Goal: Transaction & Acquisition: Purchase product/service

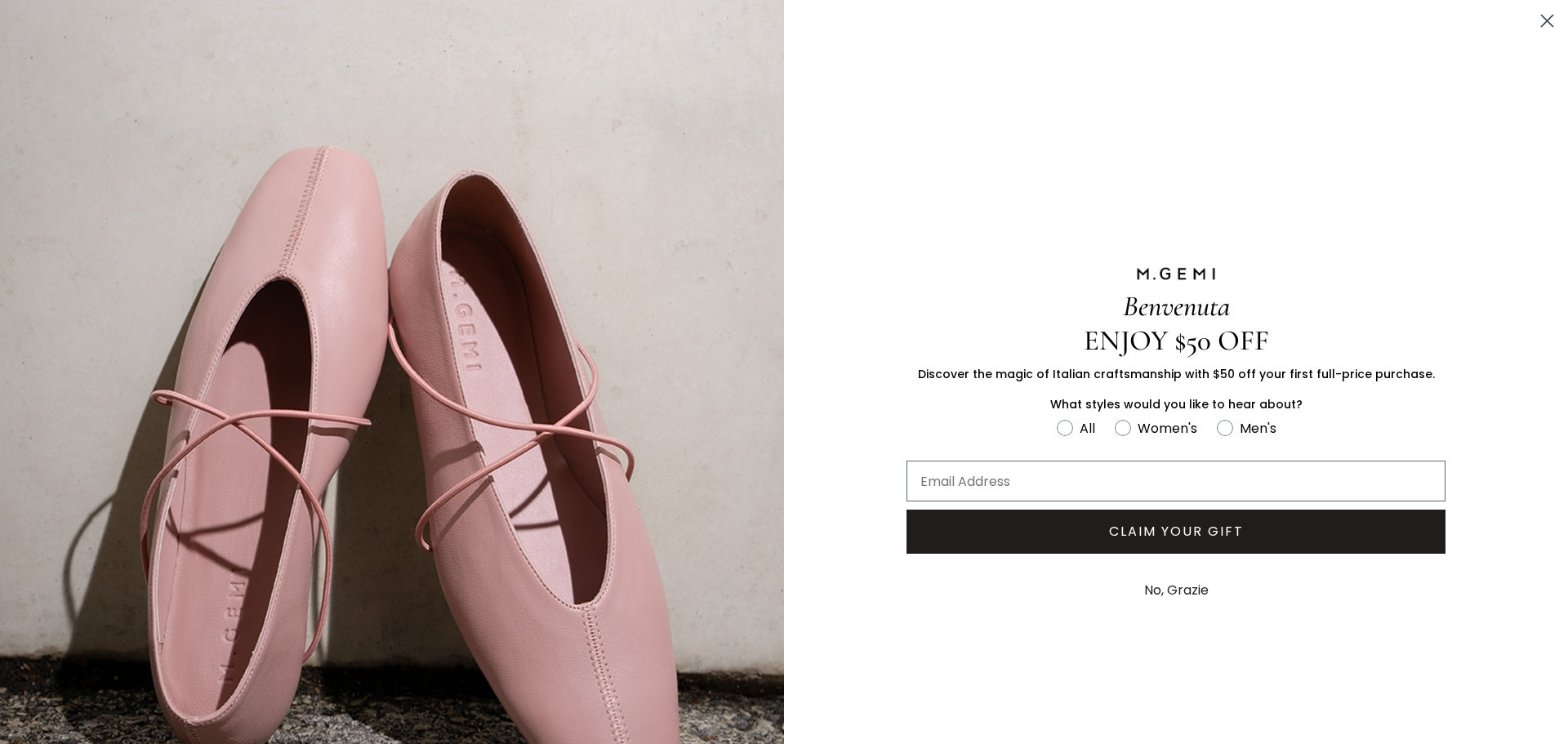
click at [1542, 25] on icon "Close dialog" at bounding box center [1548, 21] width 11 height 11
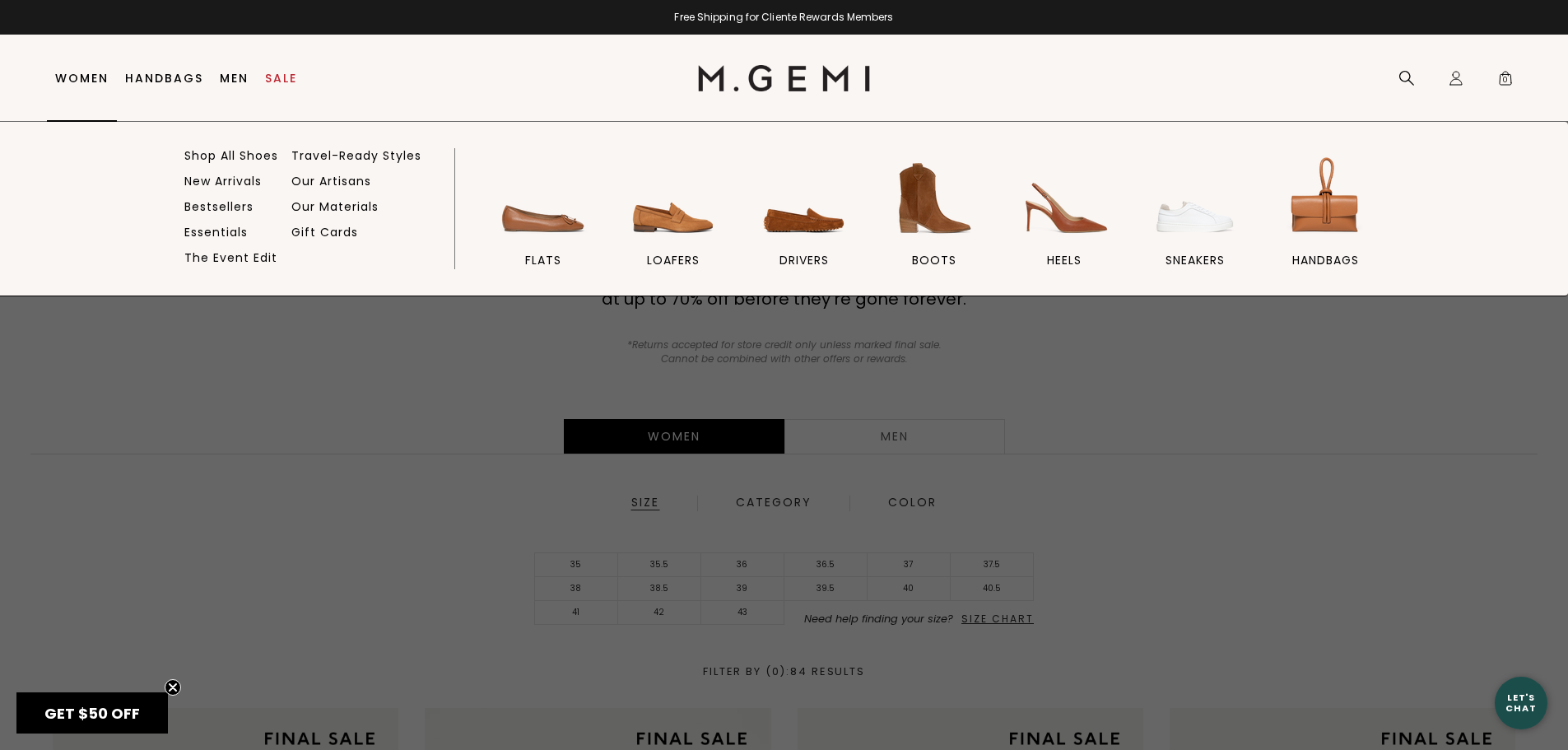
click at [76, 80] on link "Women" at bounding box center [82, 78] width 54 height 13
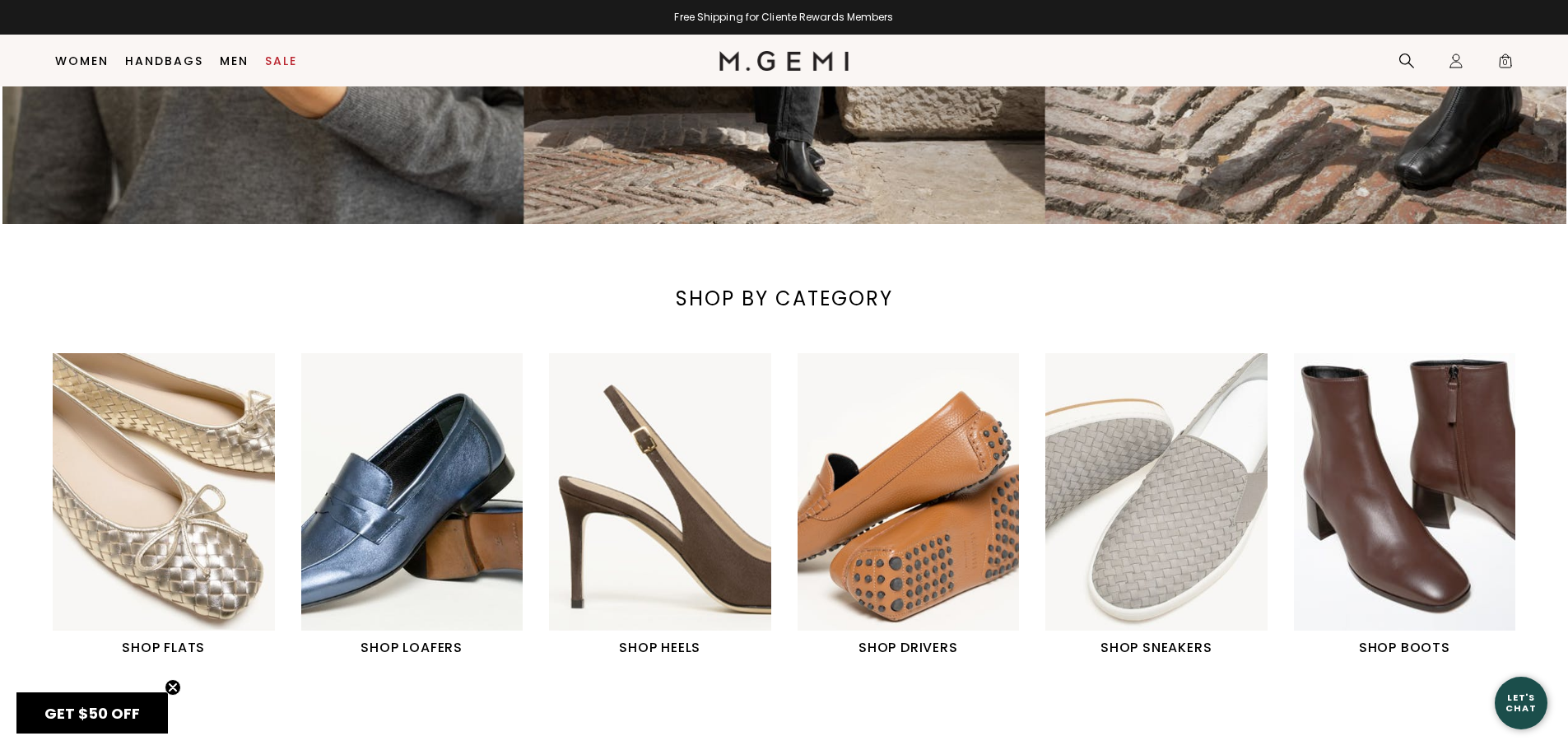
scroll to position [541, 0]
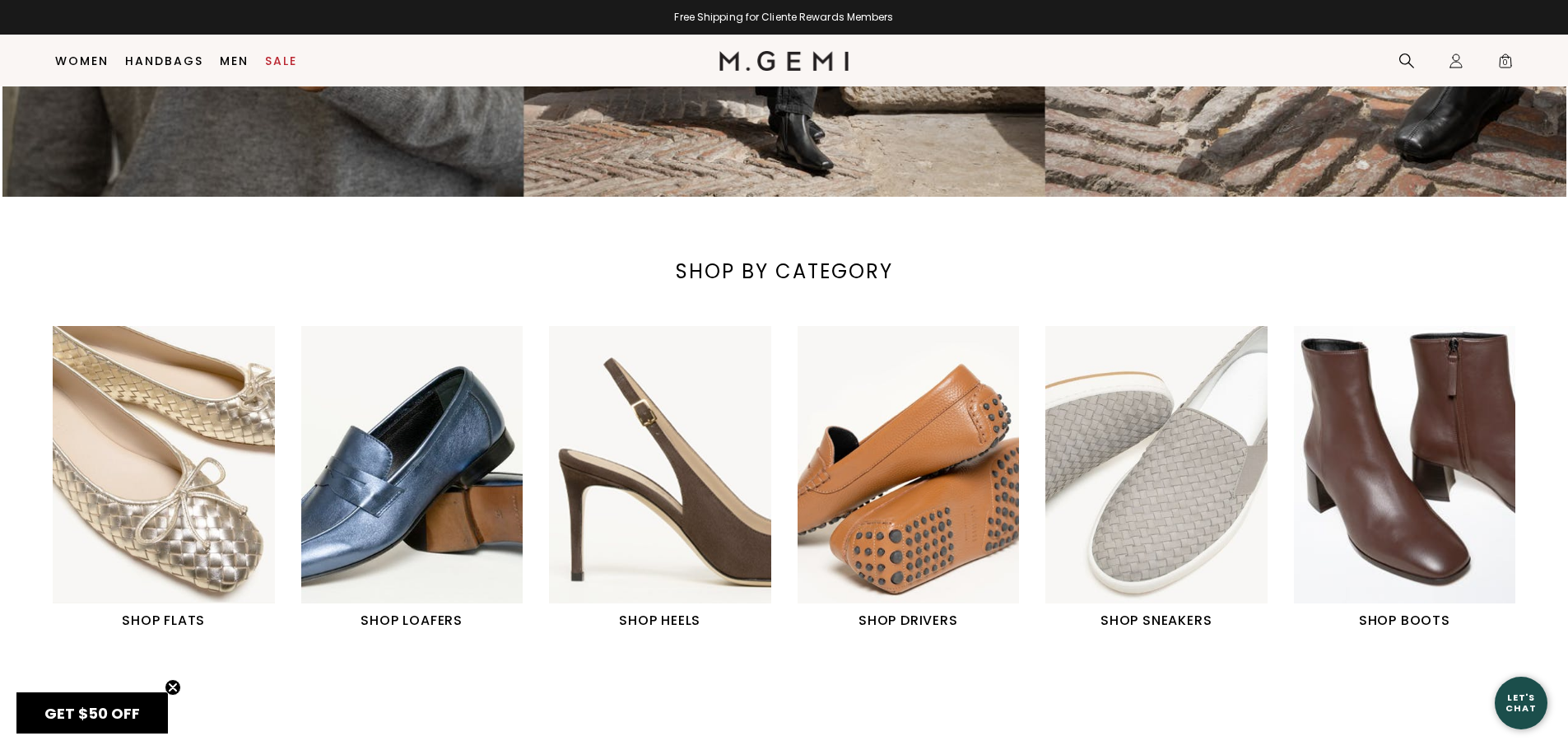
click at [912, 611] on h1 "SHOP DRIVERS" at bounding box center [909, 621] width 222 height 20
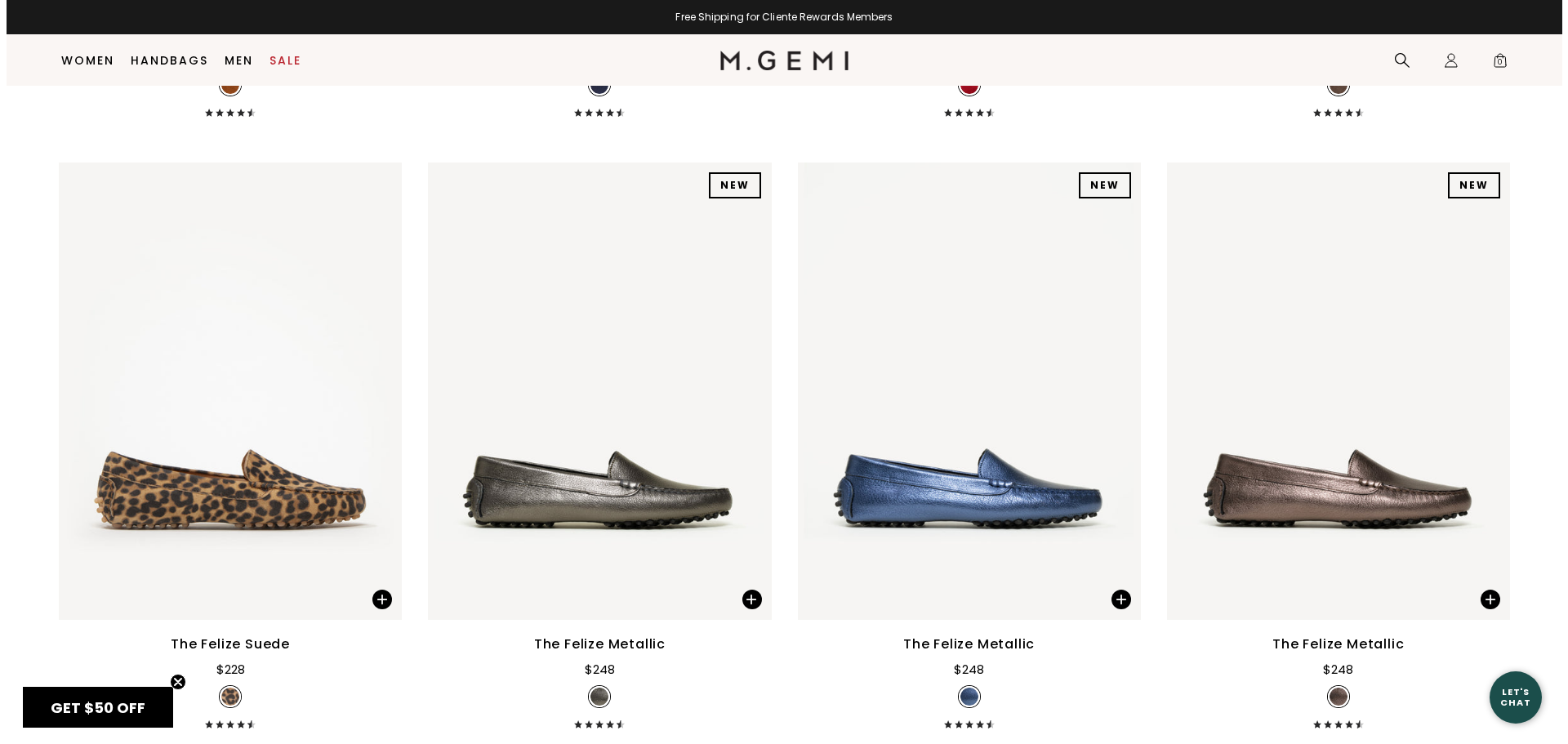
scroll to position [1771, 0]
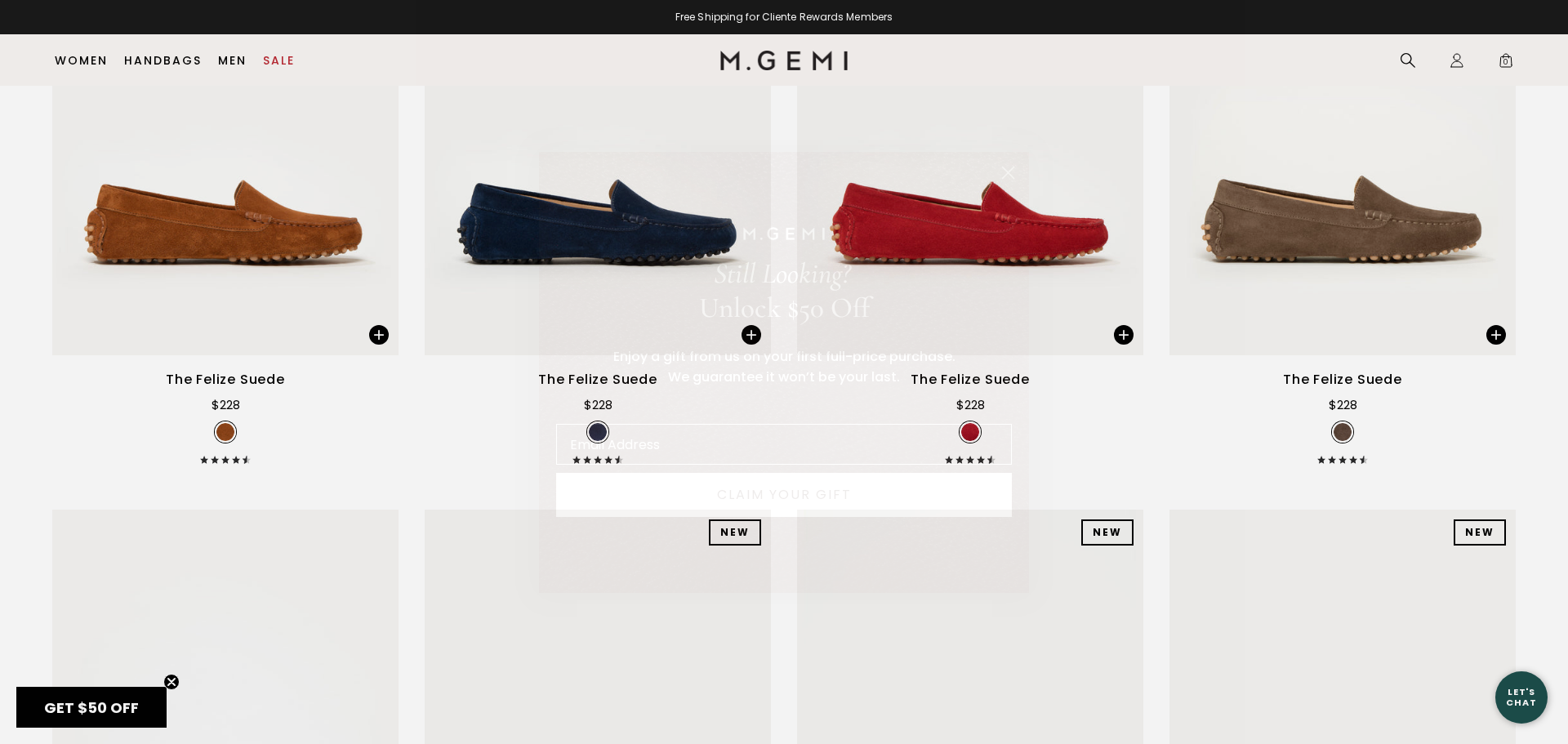
click at [1006, 170] on icon "Close dialog" at bounding box center [1009, 173] width 11 height 11
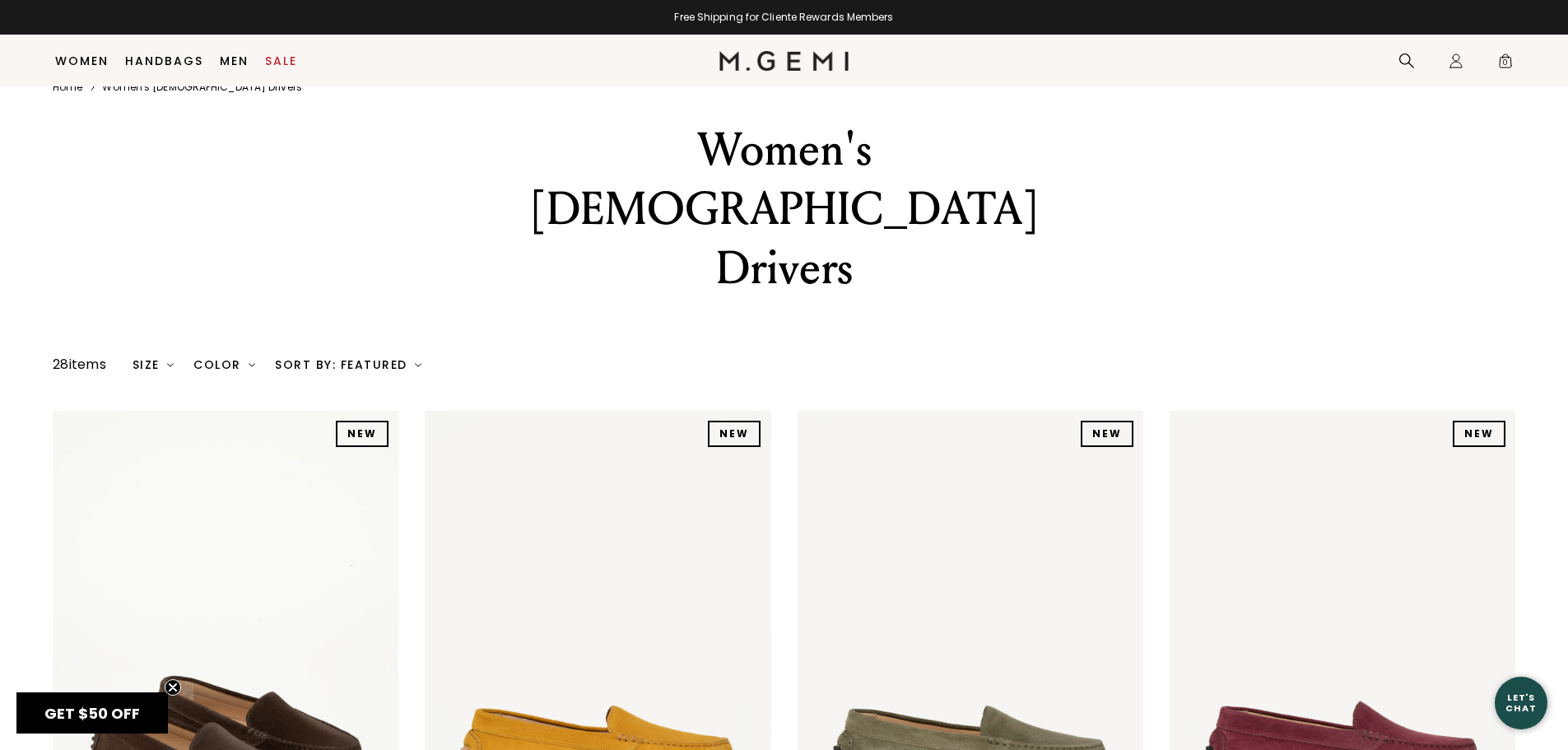
scroll to position [0, 0]
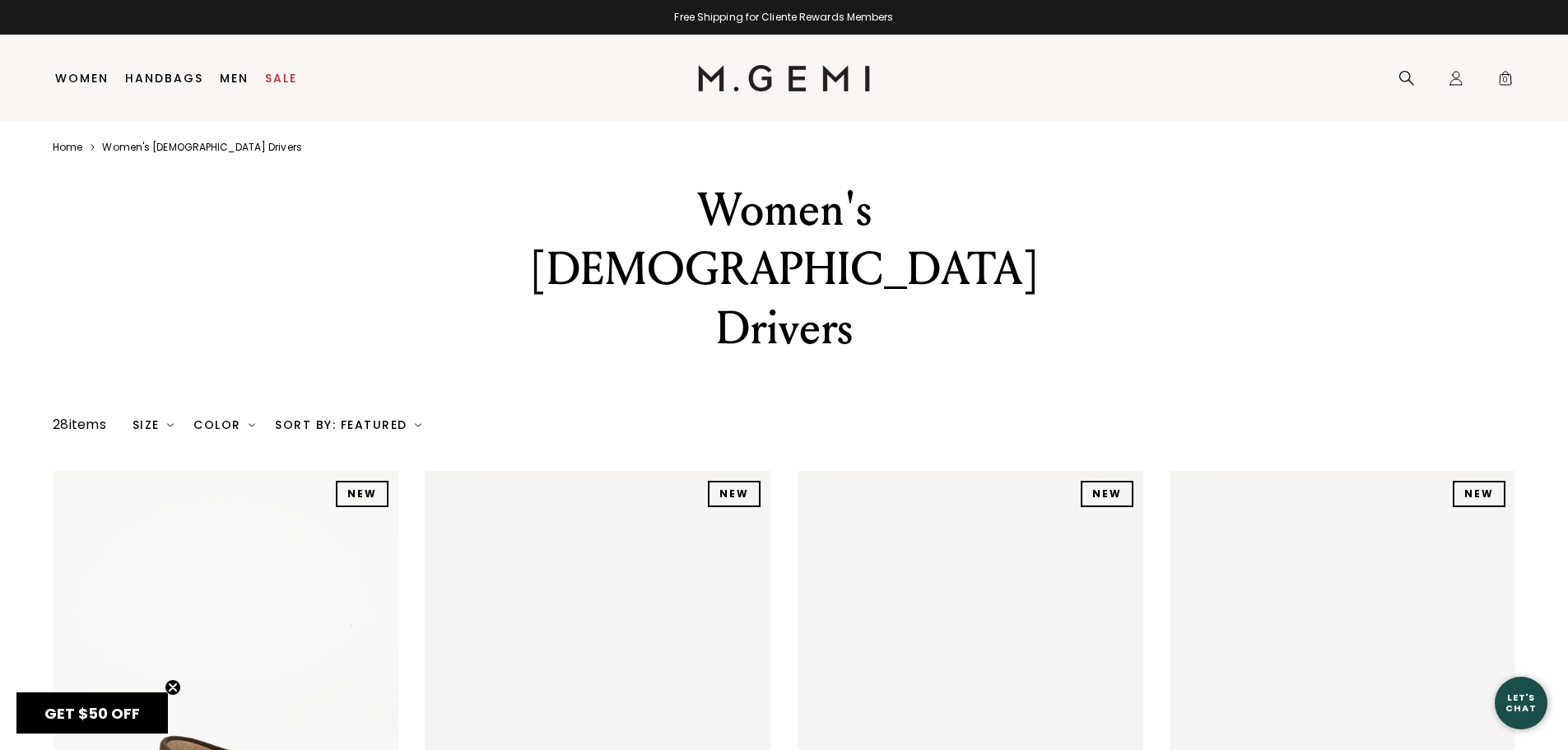
click at [71, 148] on link "Home" at bounding box center [68, 148] width 30 height 13
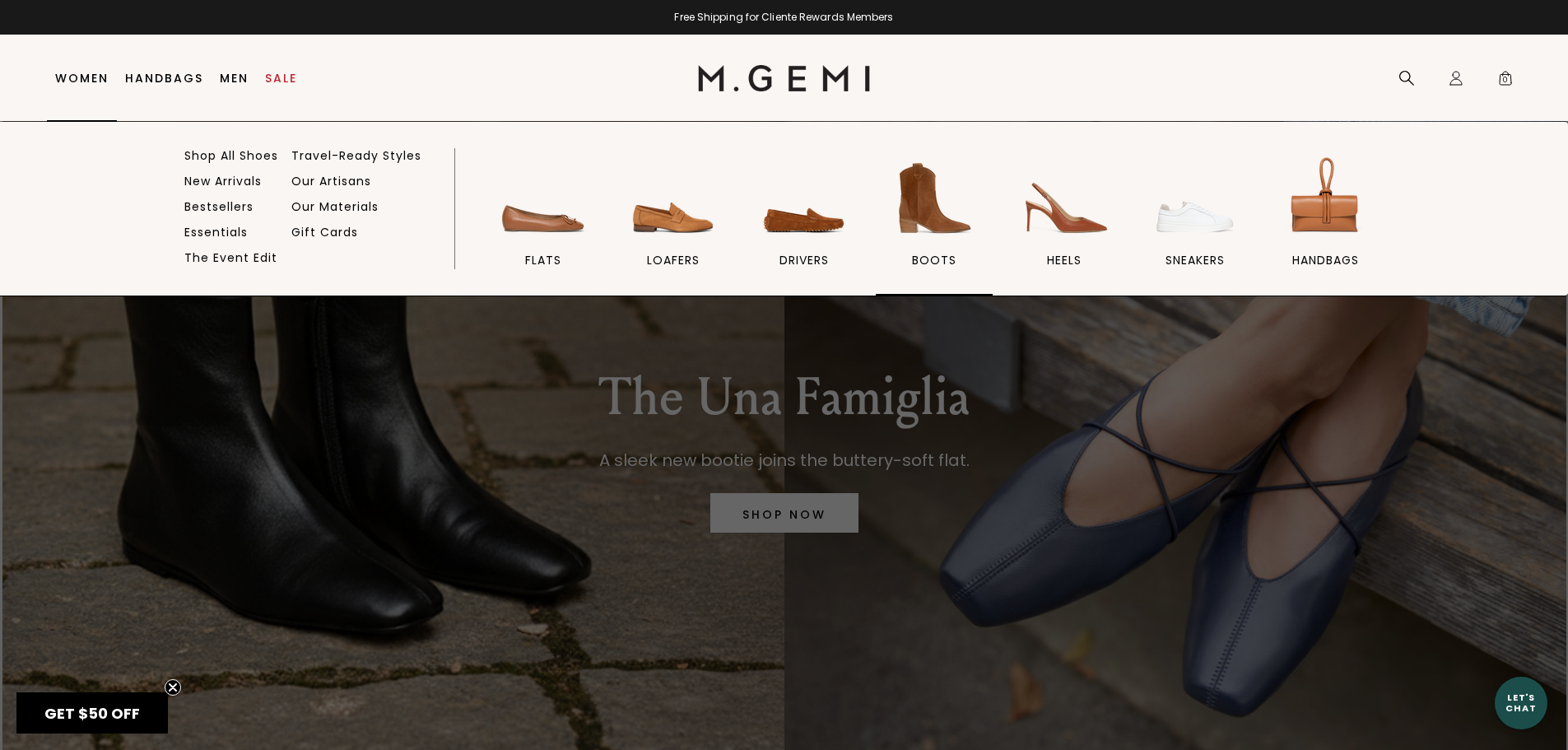
click at [917, 209] on img at bounding box center [934, 199] width 92 height 92
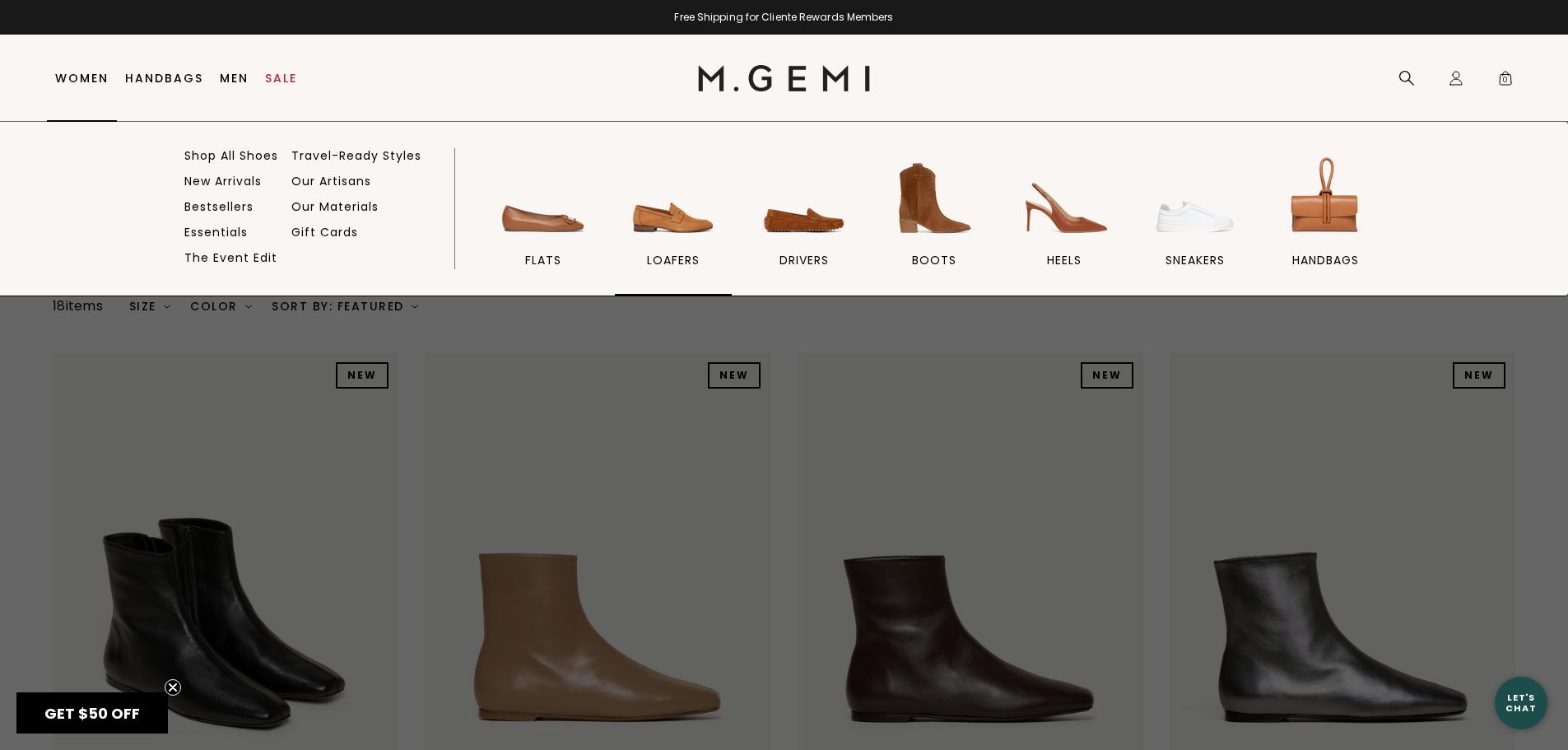
click at [681, 226] on img at bounding box center [673, 199] width 92 height 92
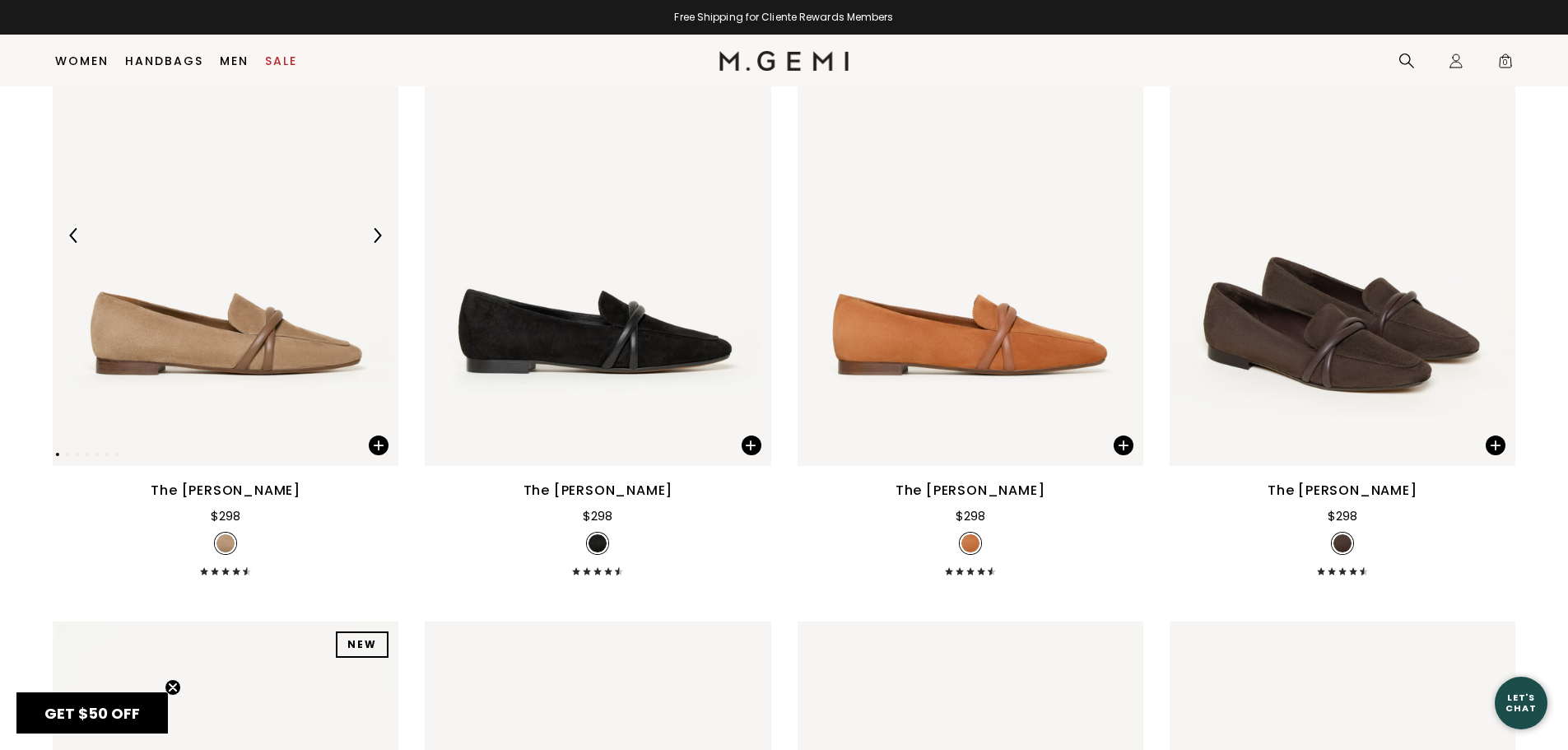
scroll to position [706, 0]
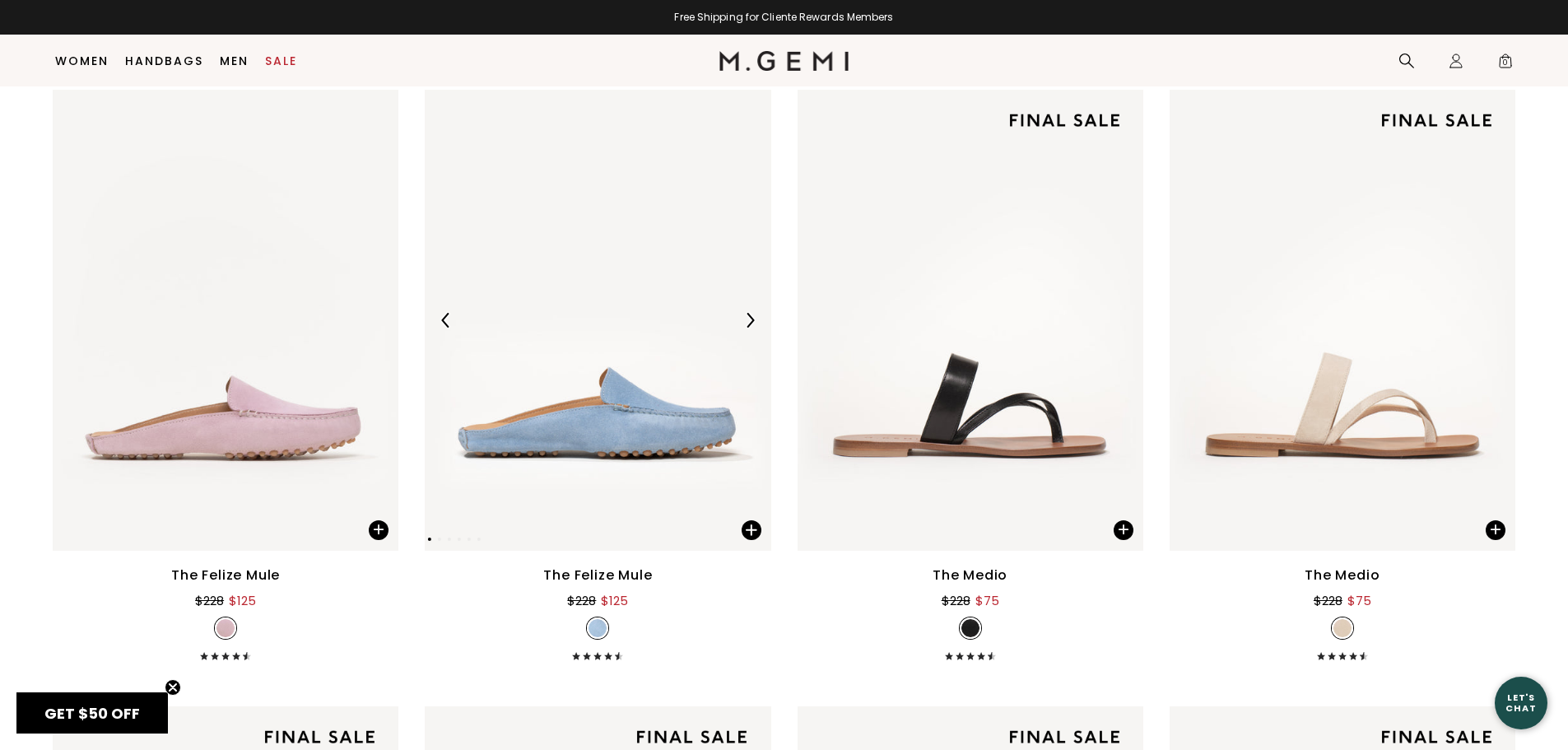
scroll to position [2435, 0]
click at [276, 456] on img at bounding box center [225, 318] width 345 height 461
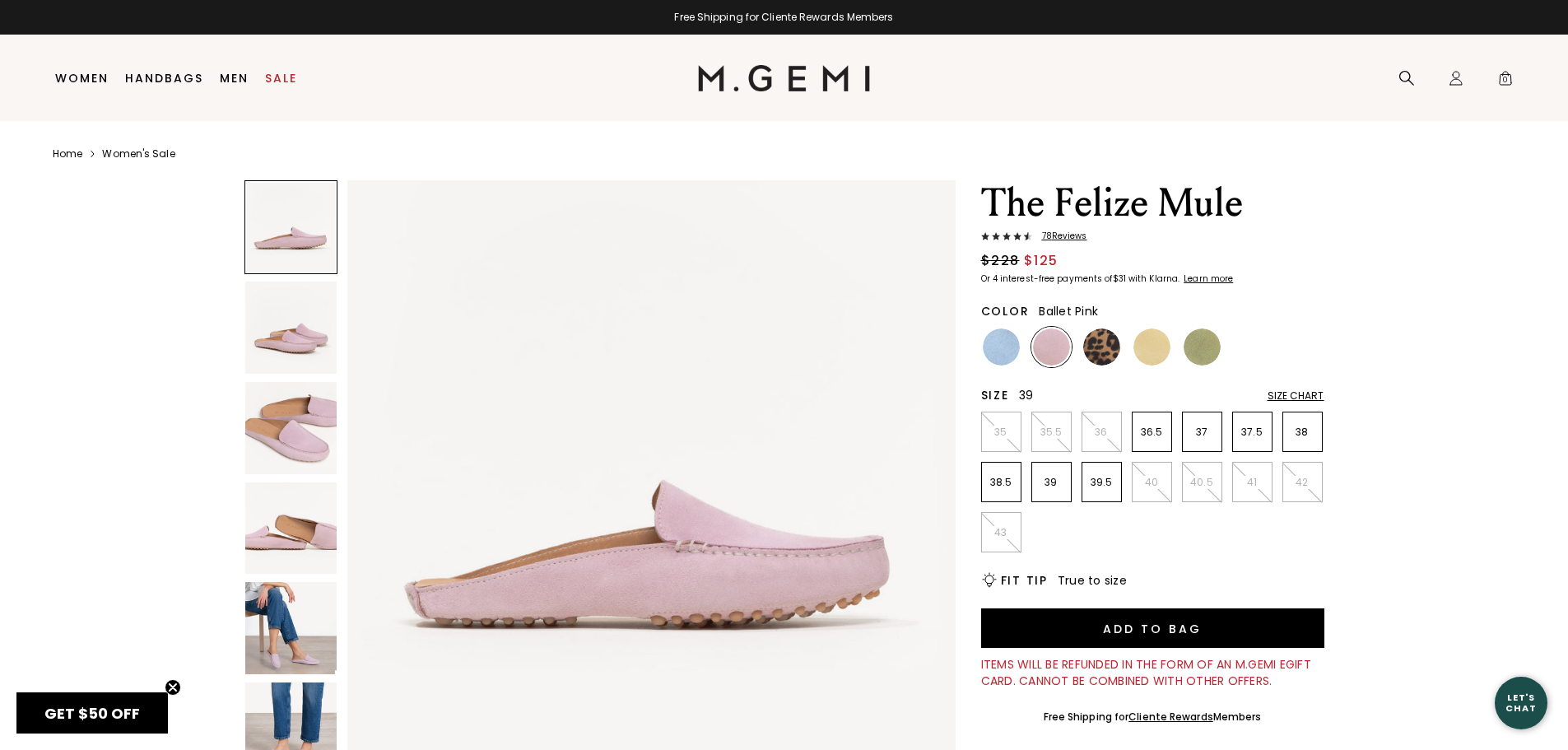
click at [1047, 485] on p "39" at bounding box center [1051, 482] width 39 height 13
click at [298, 641] on img at bounding box center [292, 628] width 92 height 92
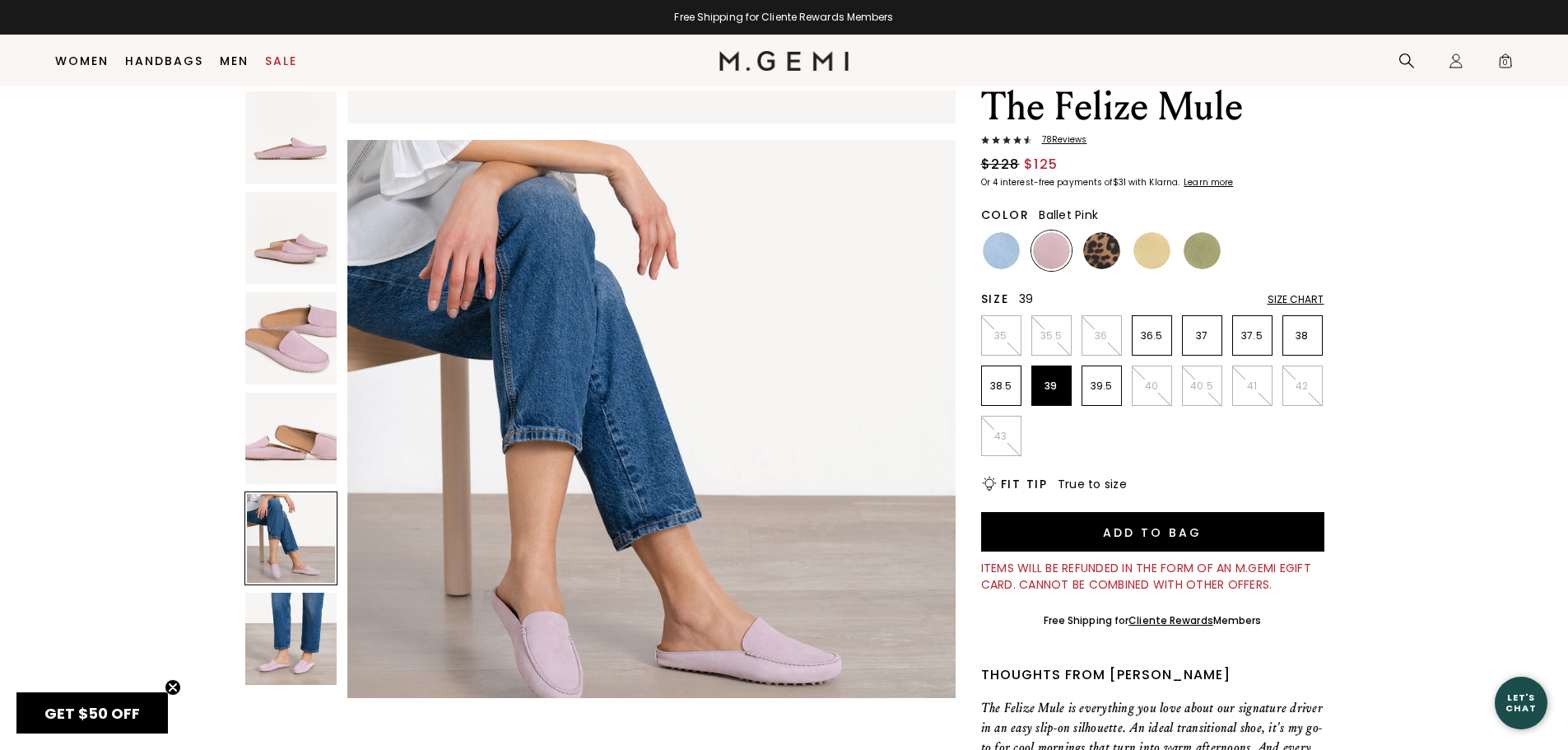
scroll to position [48, 0]
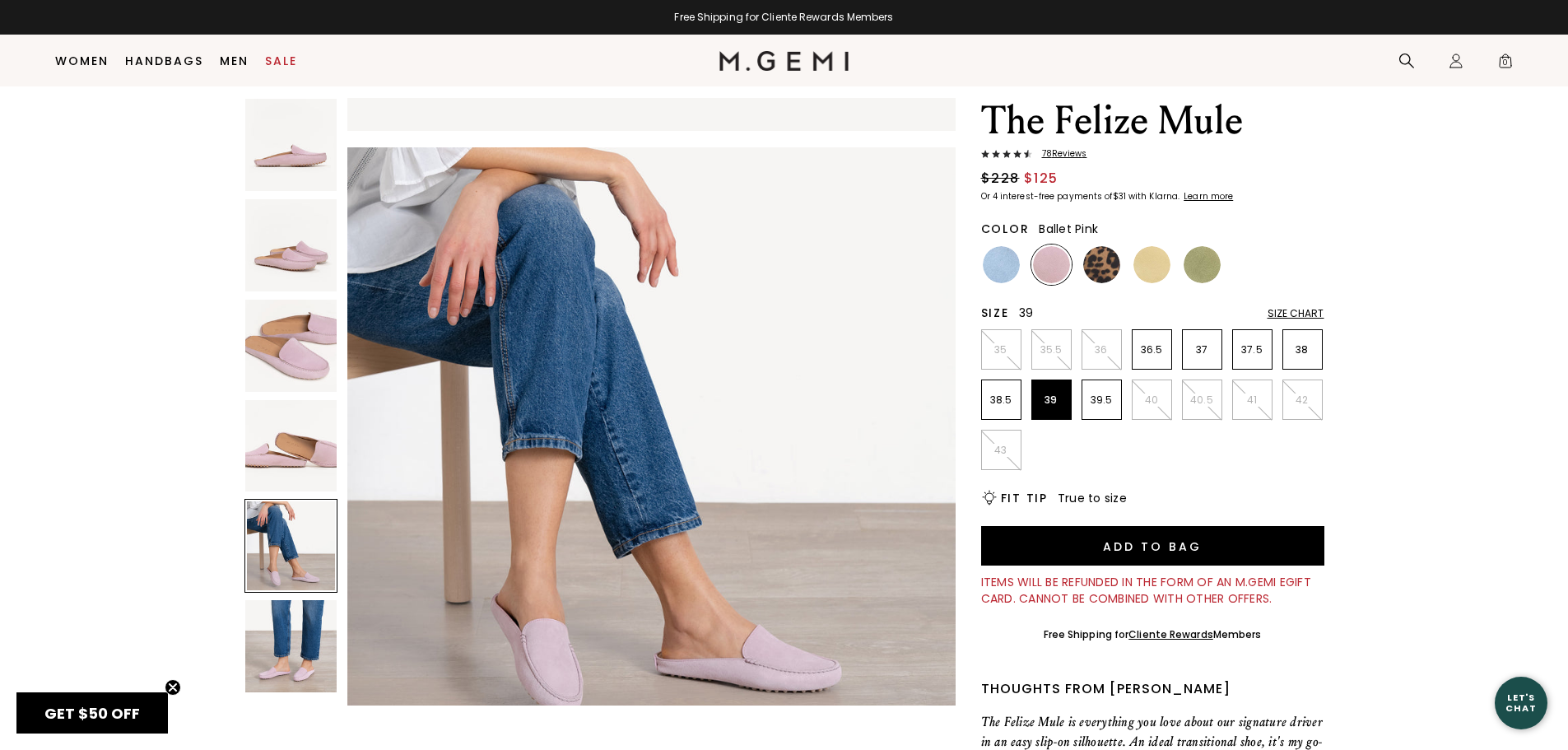
click at [298, 641] on img at bounding box center [292, 646] width 92 height 92
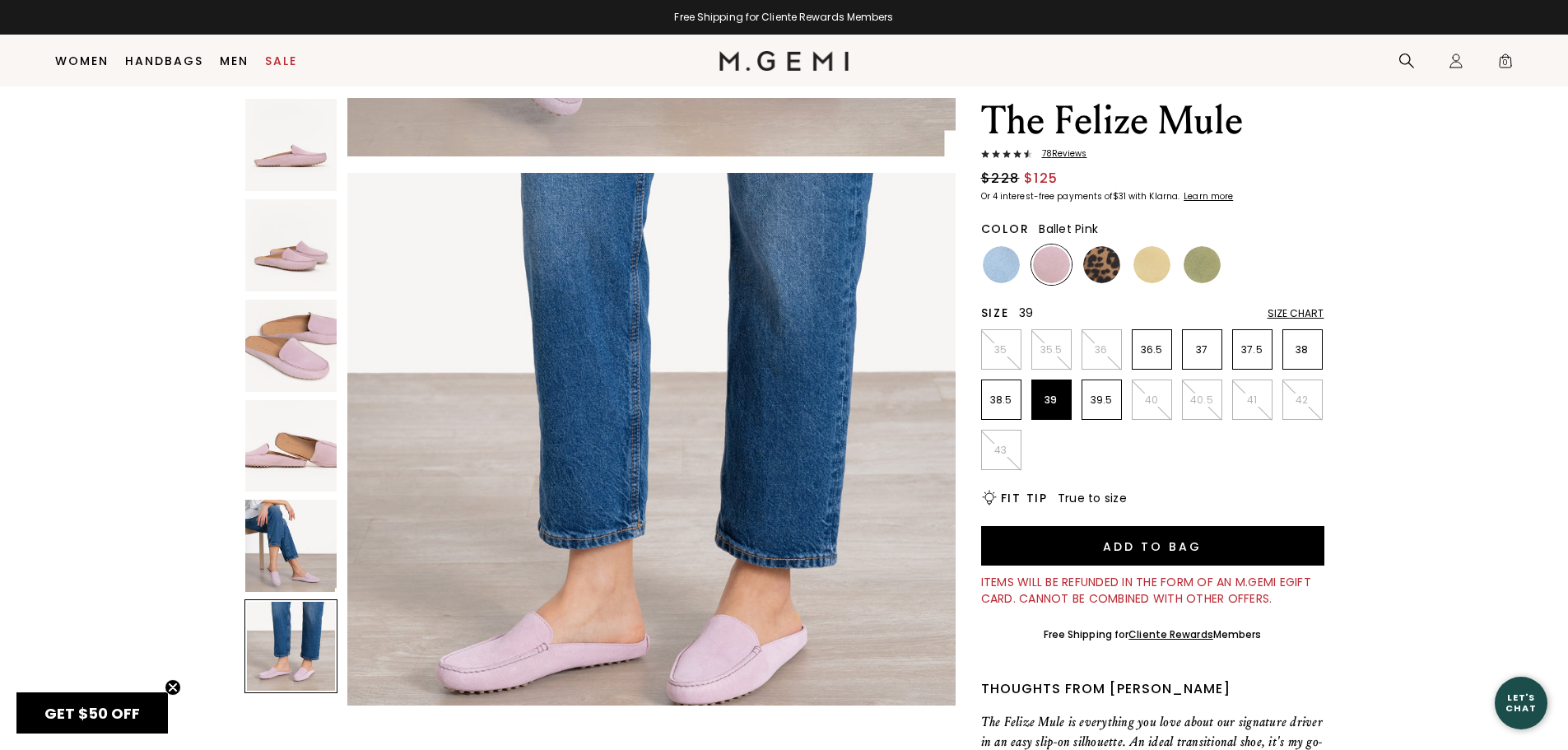
scroll to position [3059, 0]
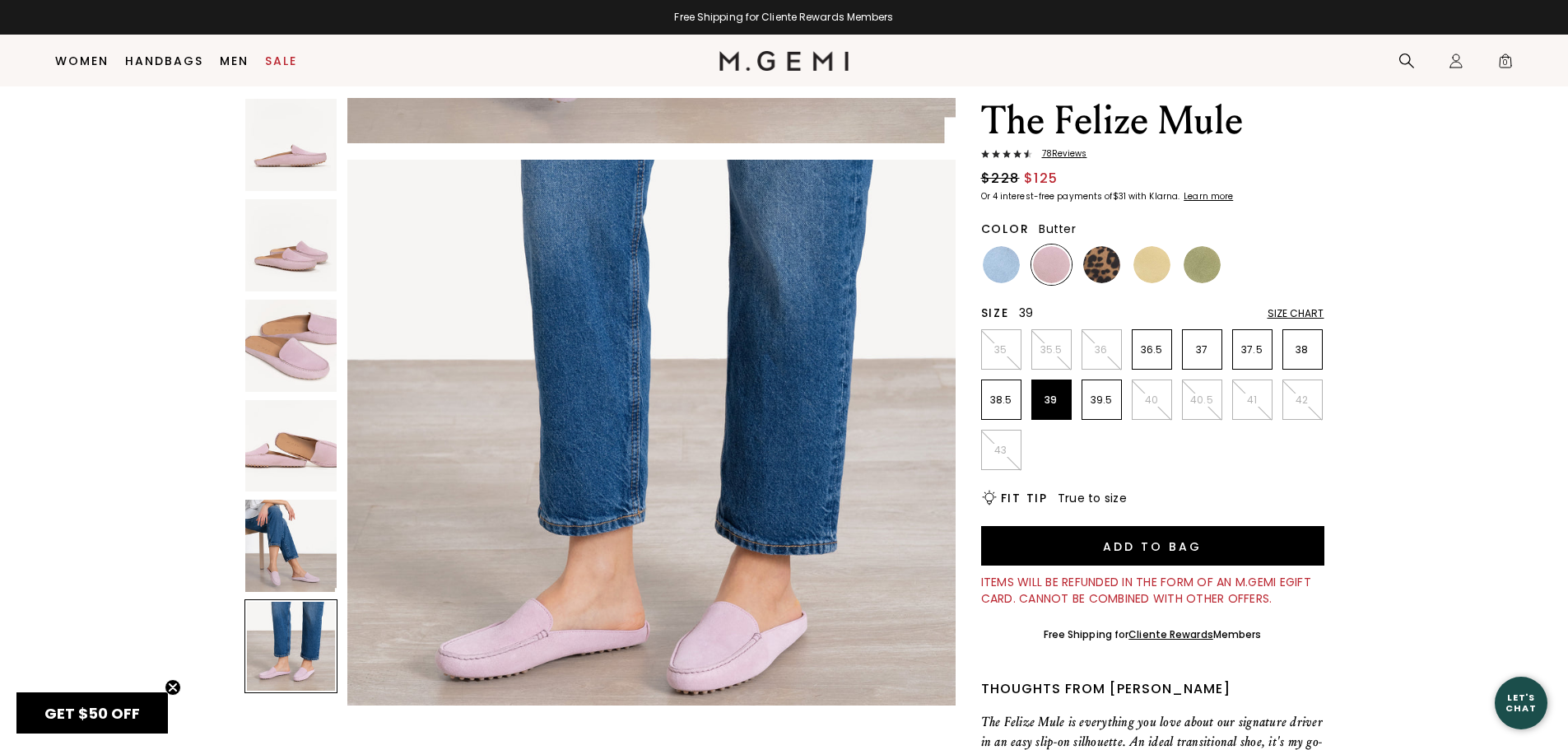
click at [1146, 260] on img at bounding box center [1151, 265] width 37 height 37
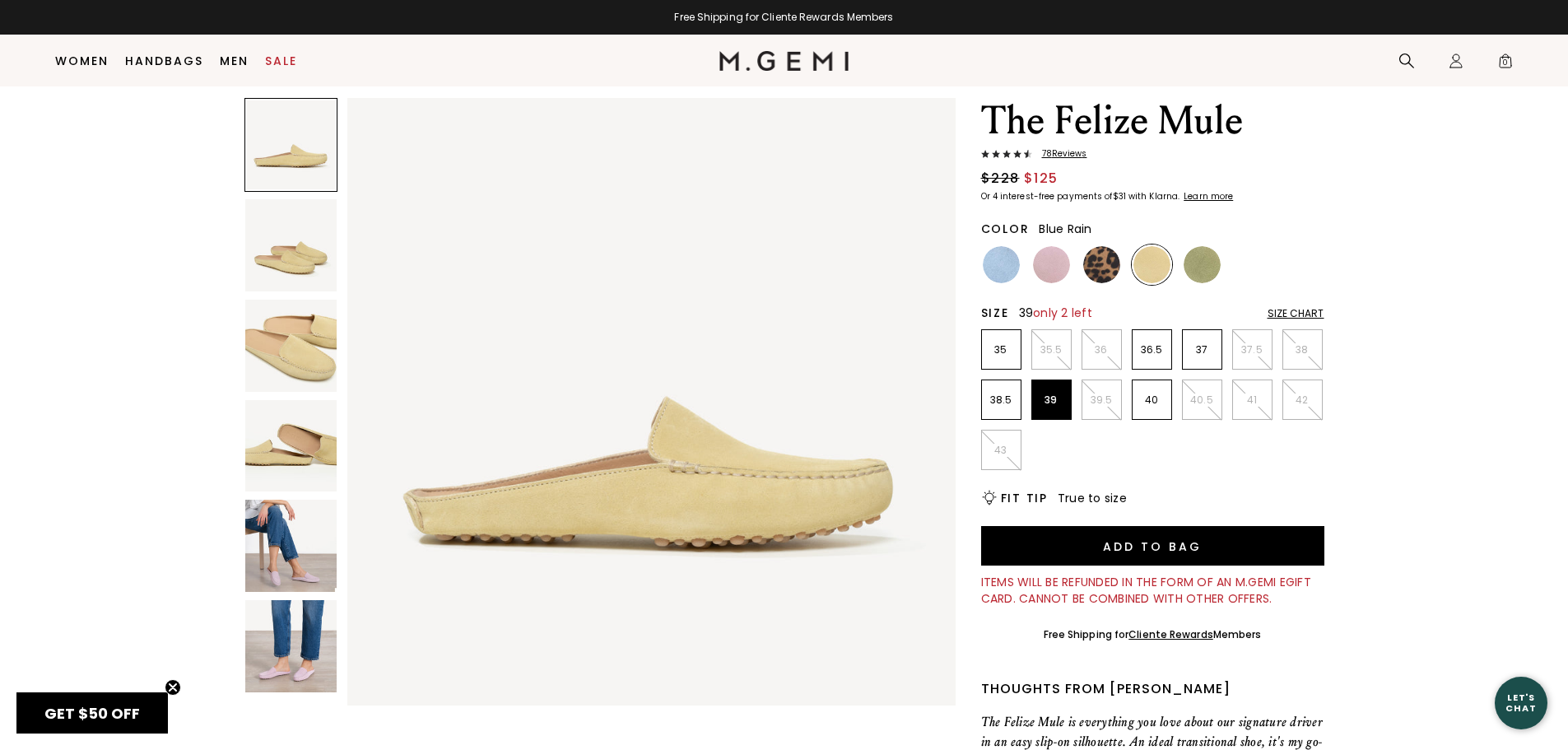
click at [999, 277] on img at bounding box center [1001, 265] width 37 height 37
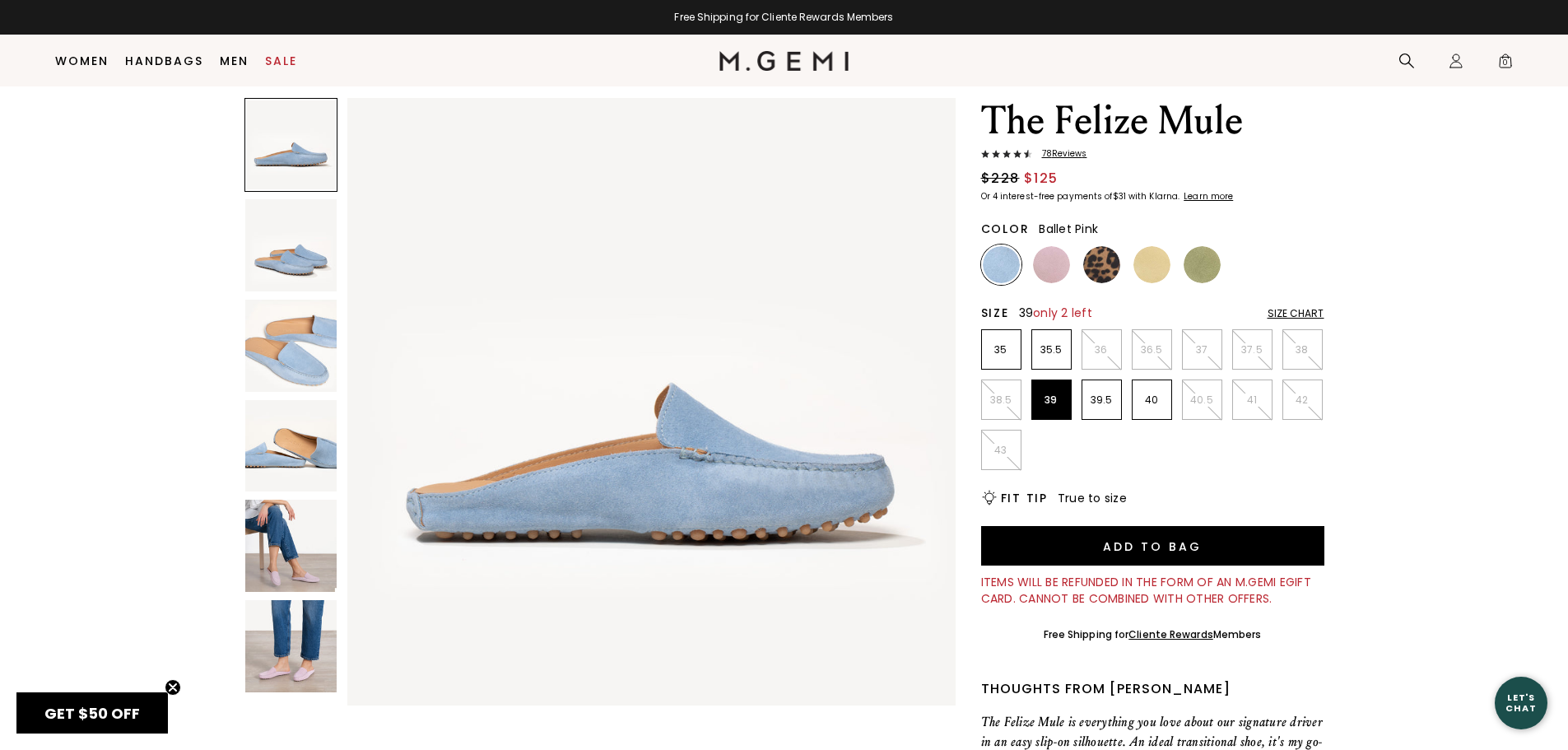
click at [1056, 277] on img at bounding box center [1051, 265] width 37 height 37
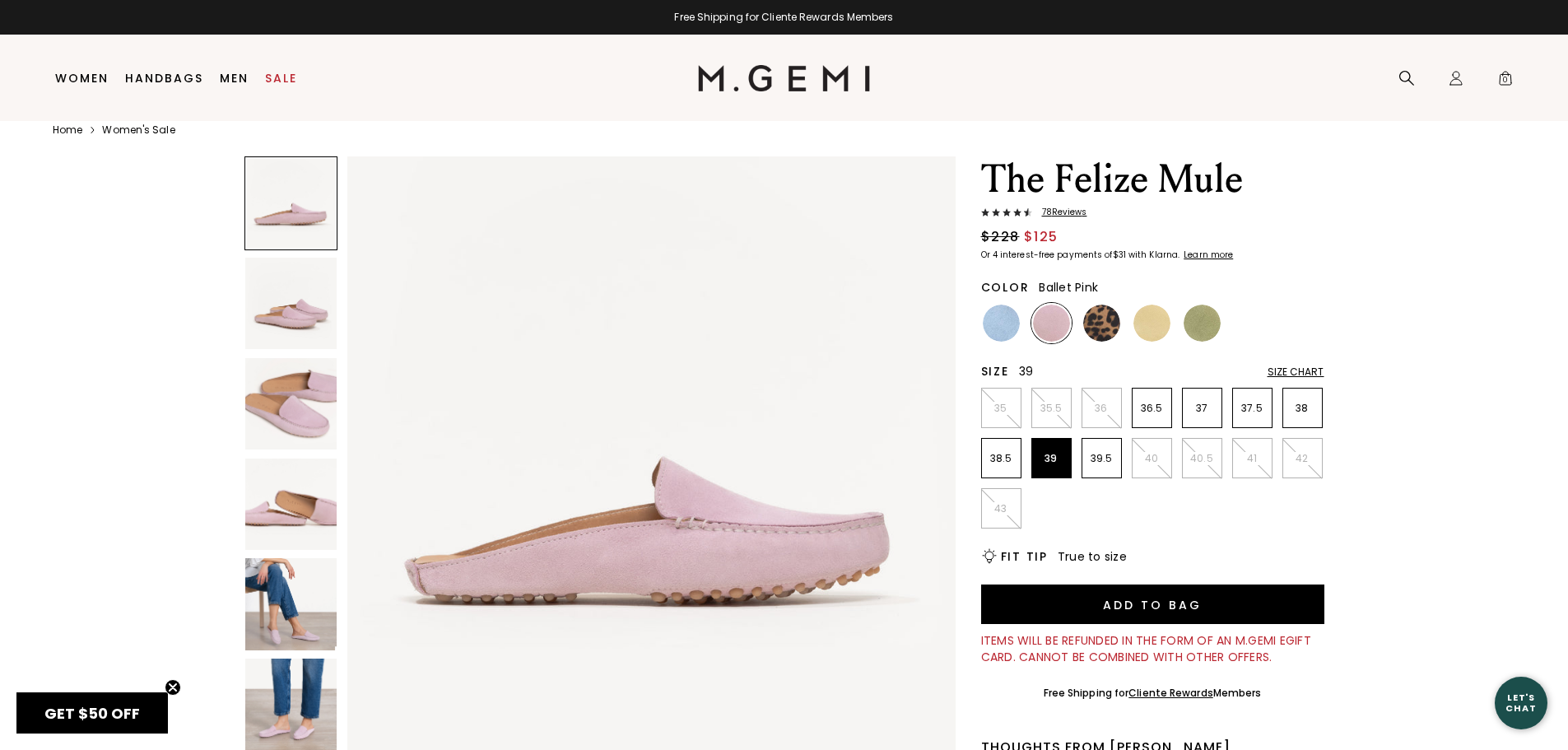
scroll to position [30, 0]
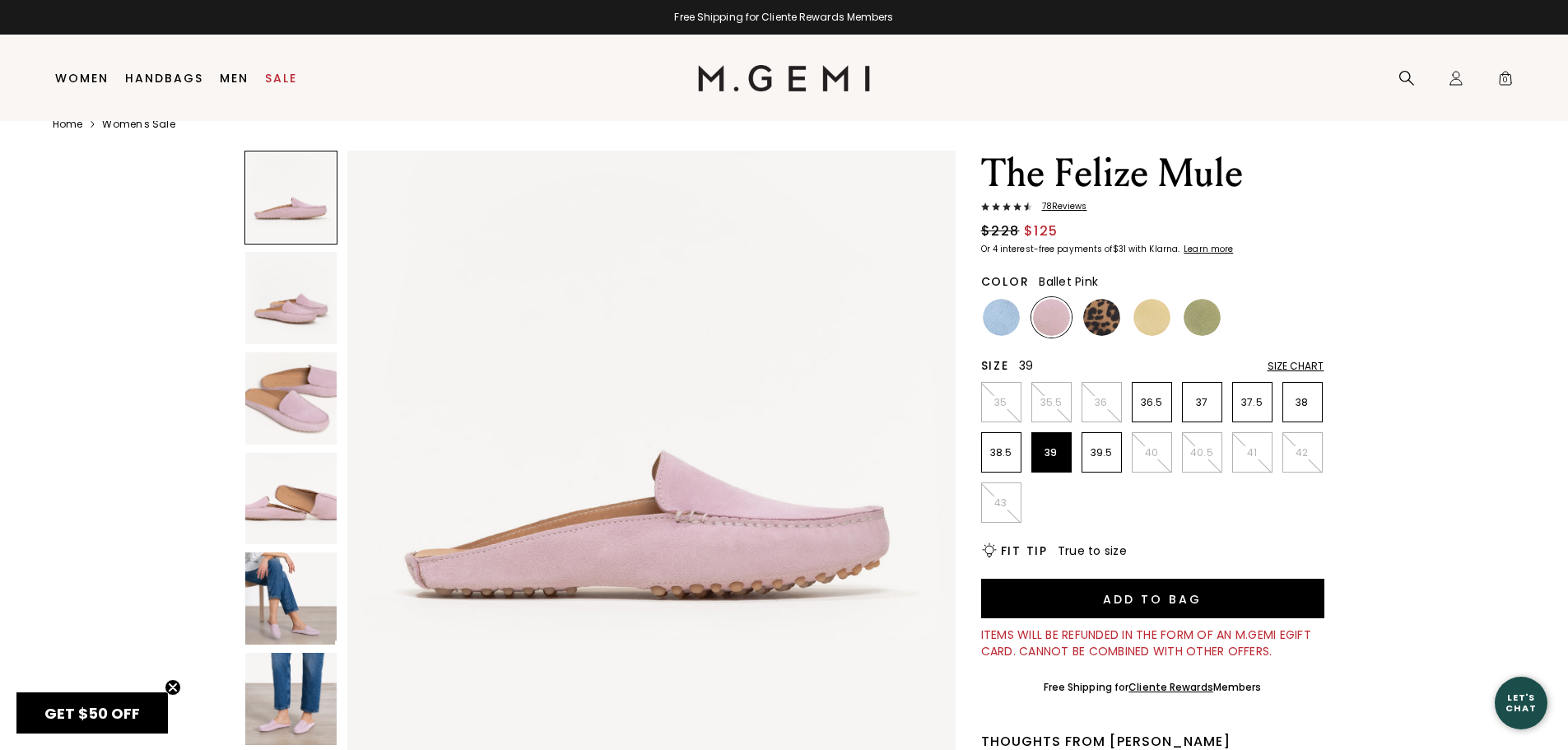
click at [151, 126] on link "Women's Sale" at bounding box center [138, 124] width 73 height 13
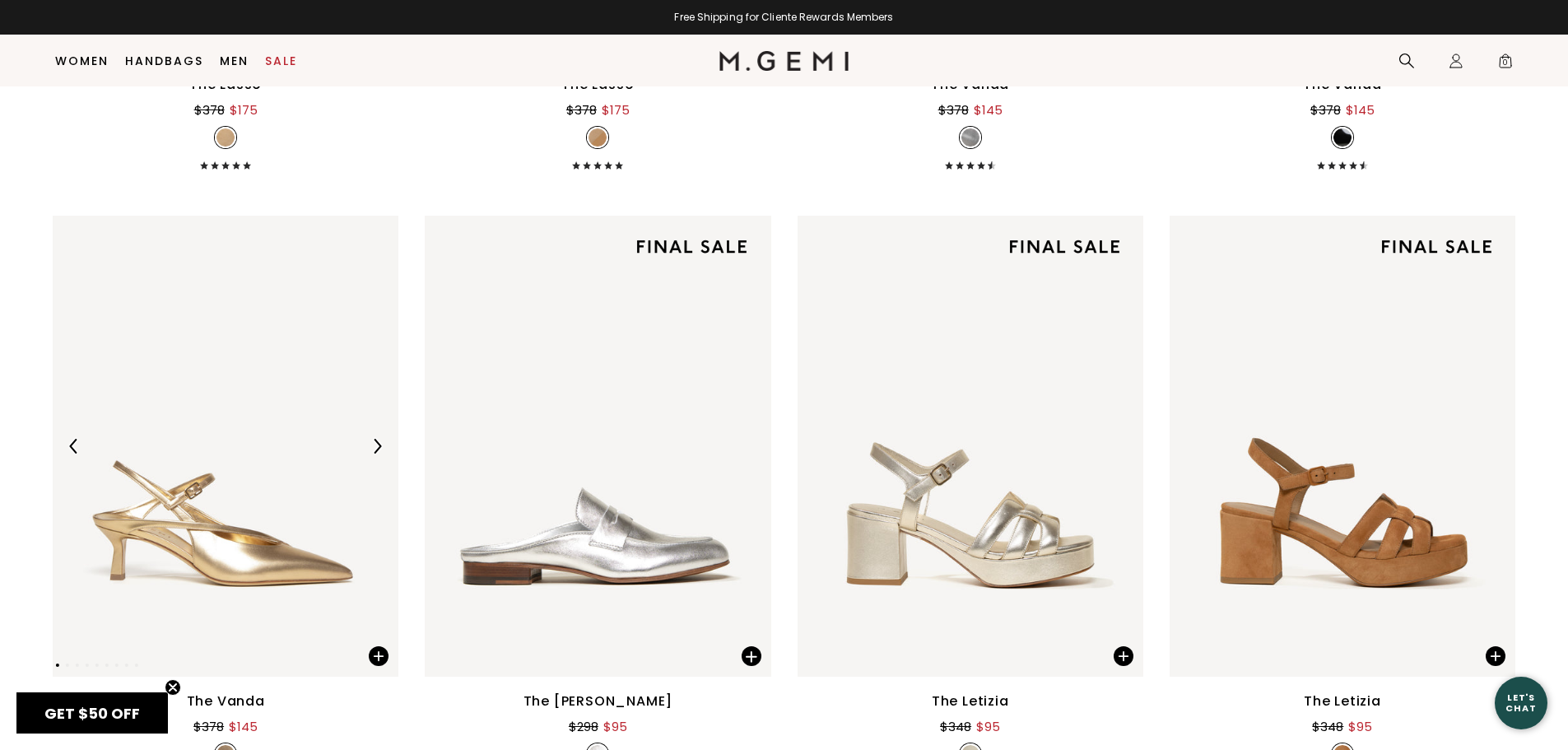
scroll to position [6715, 0]
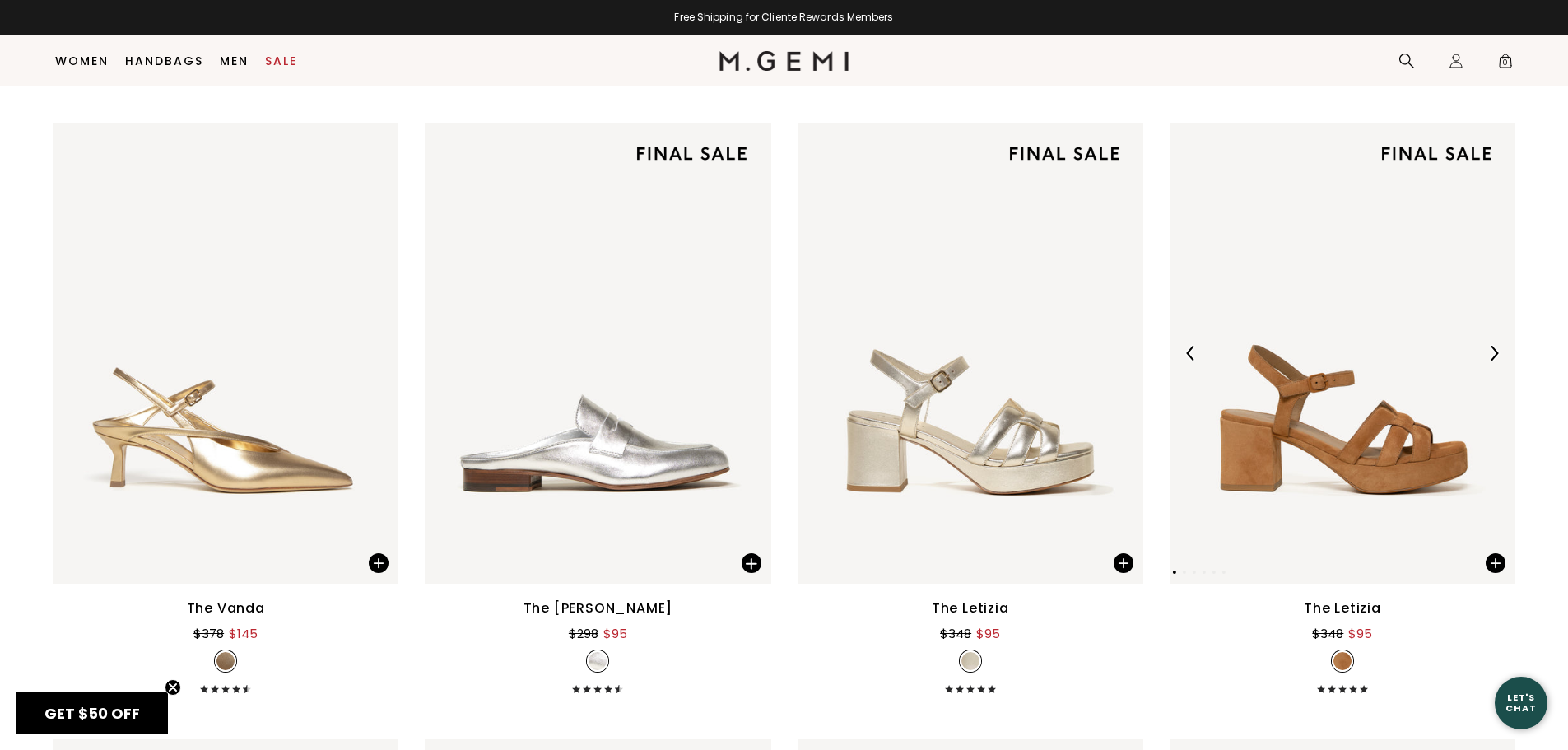
click at [1243, 442] on img at bounding box center [1341, 353] width 345 height 461
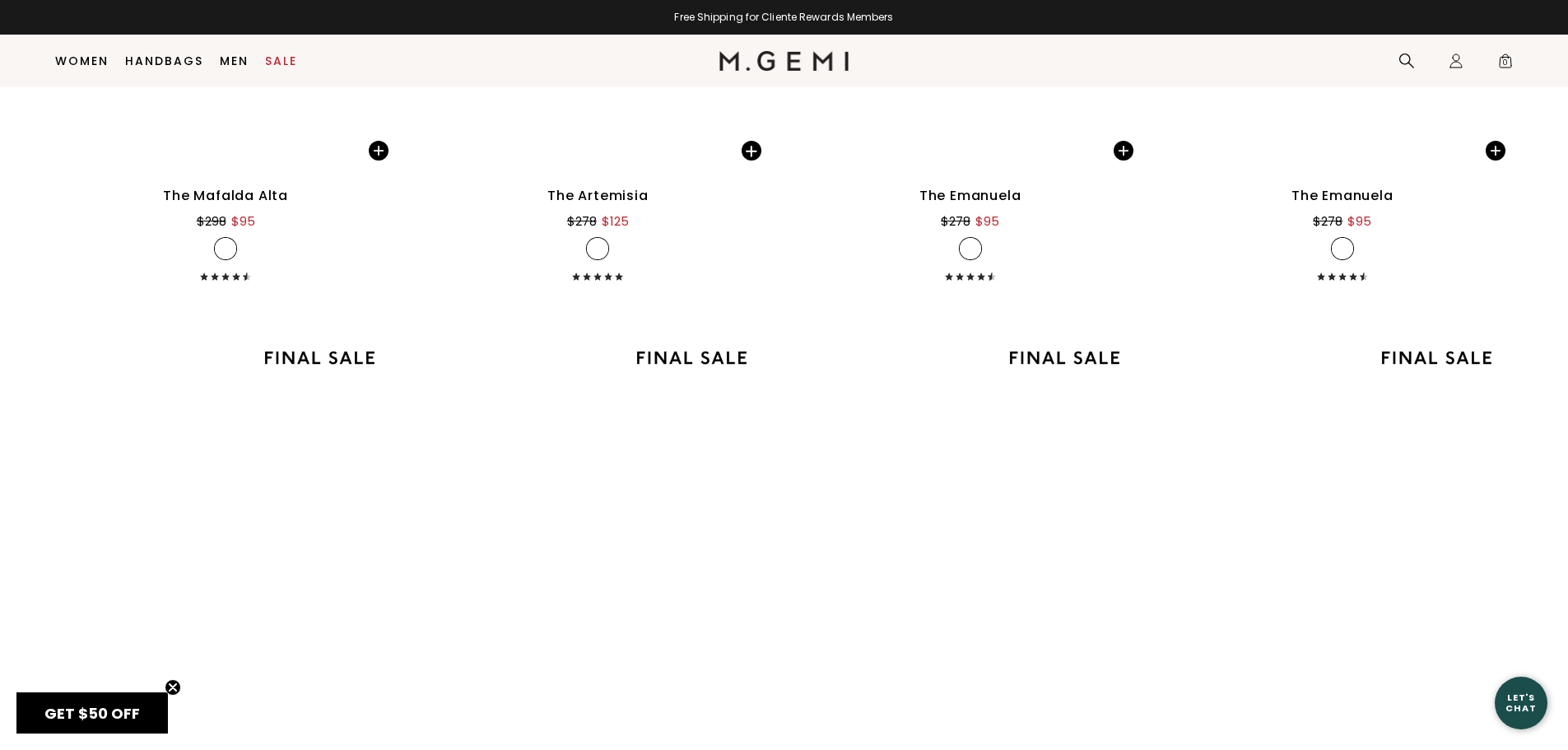
scroll to position [10502, 0]
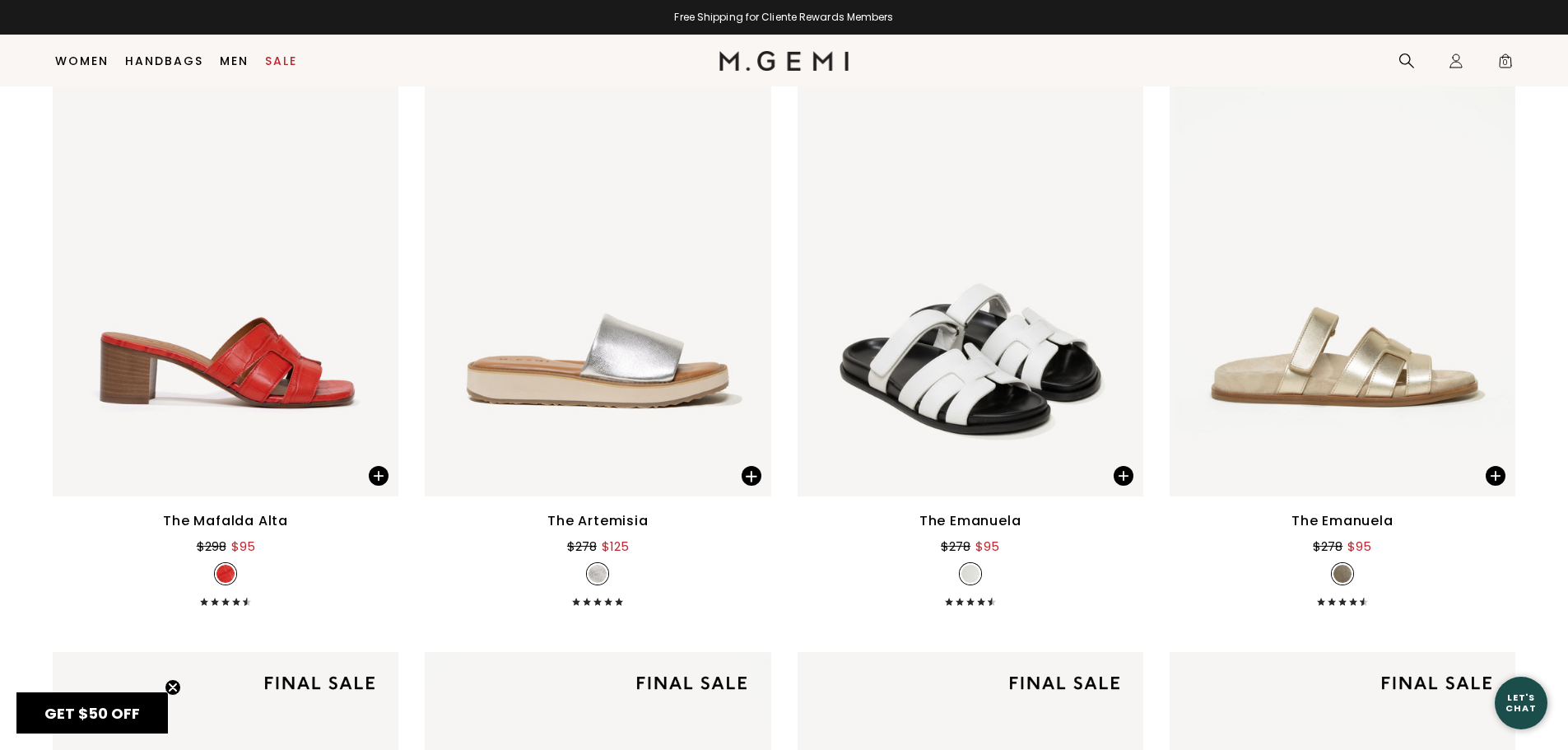
click at [732, 415] on img at bounding box center [597, 265] width 345 height 461
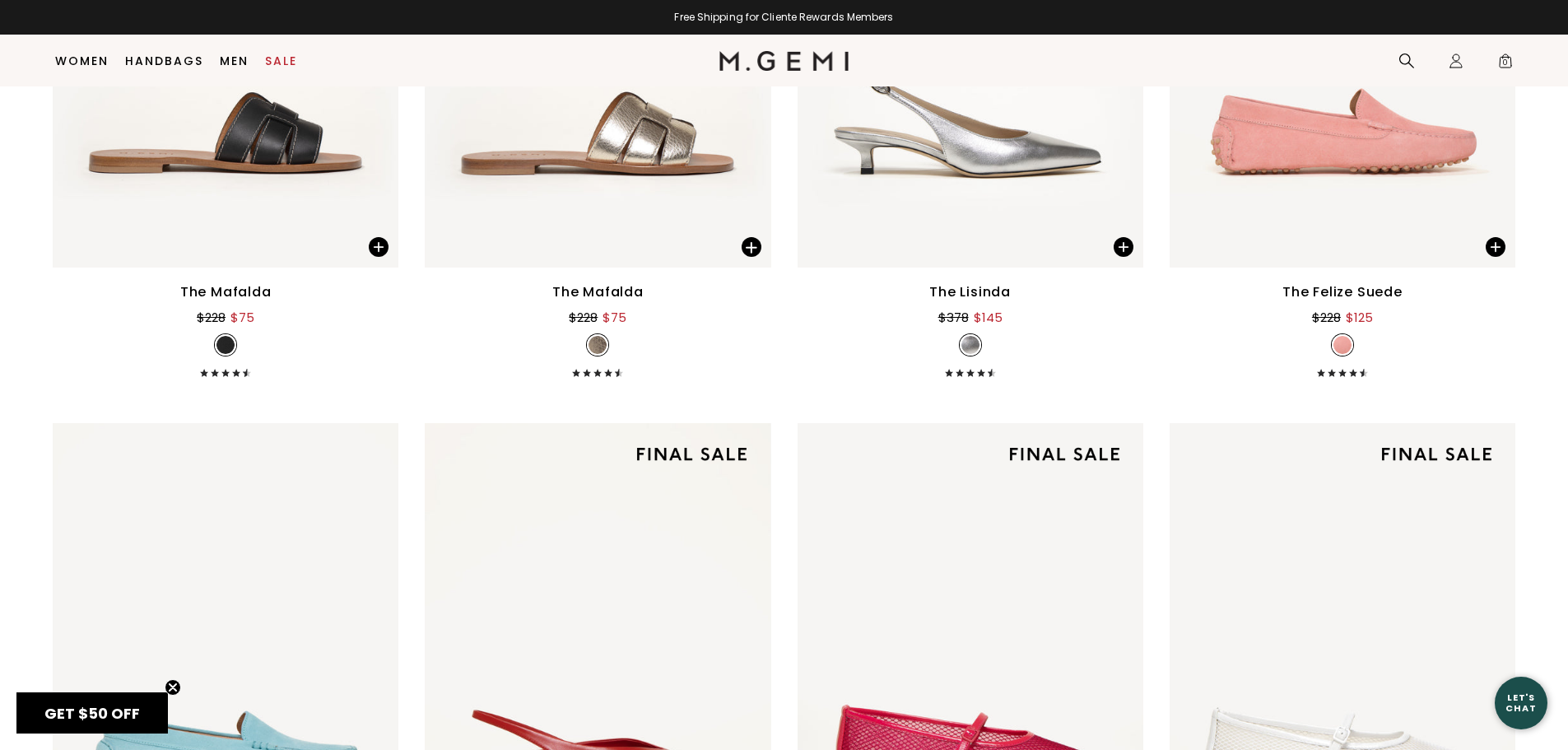
scroll to position [8197, 0]
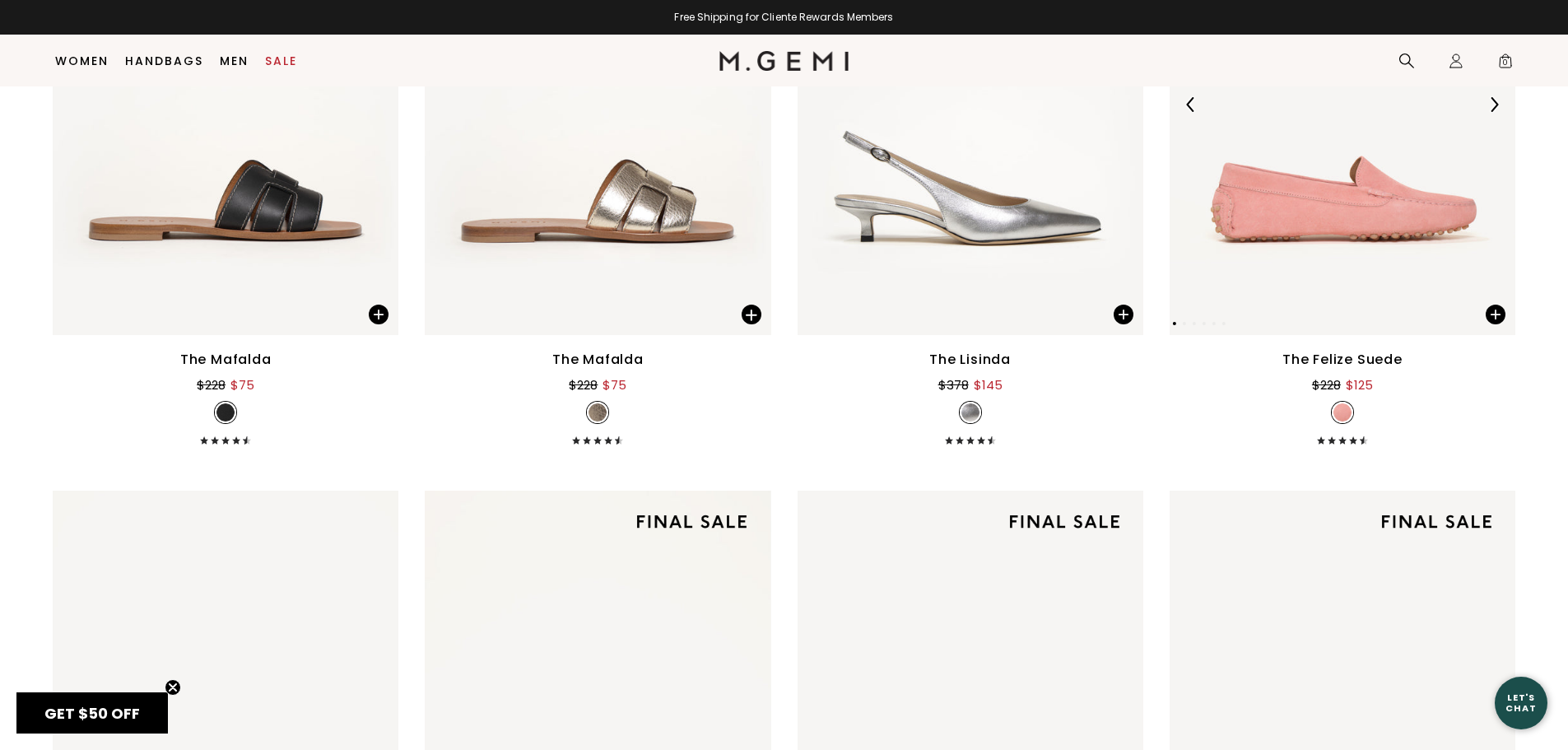
click at [1251, 206] on img at bounding box center [1341, 104] width 345 height 461
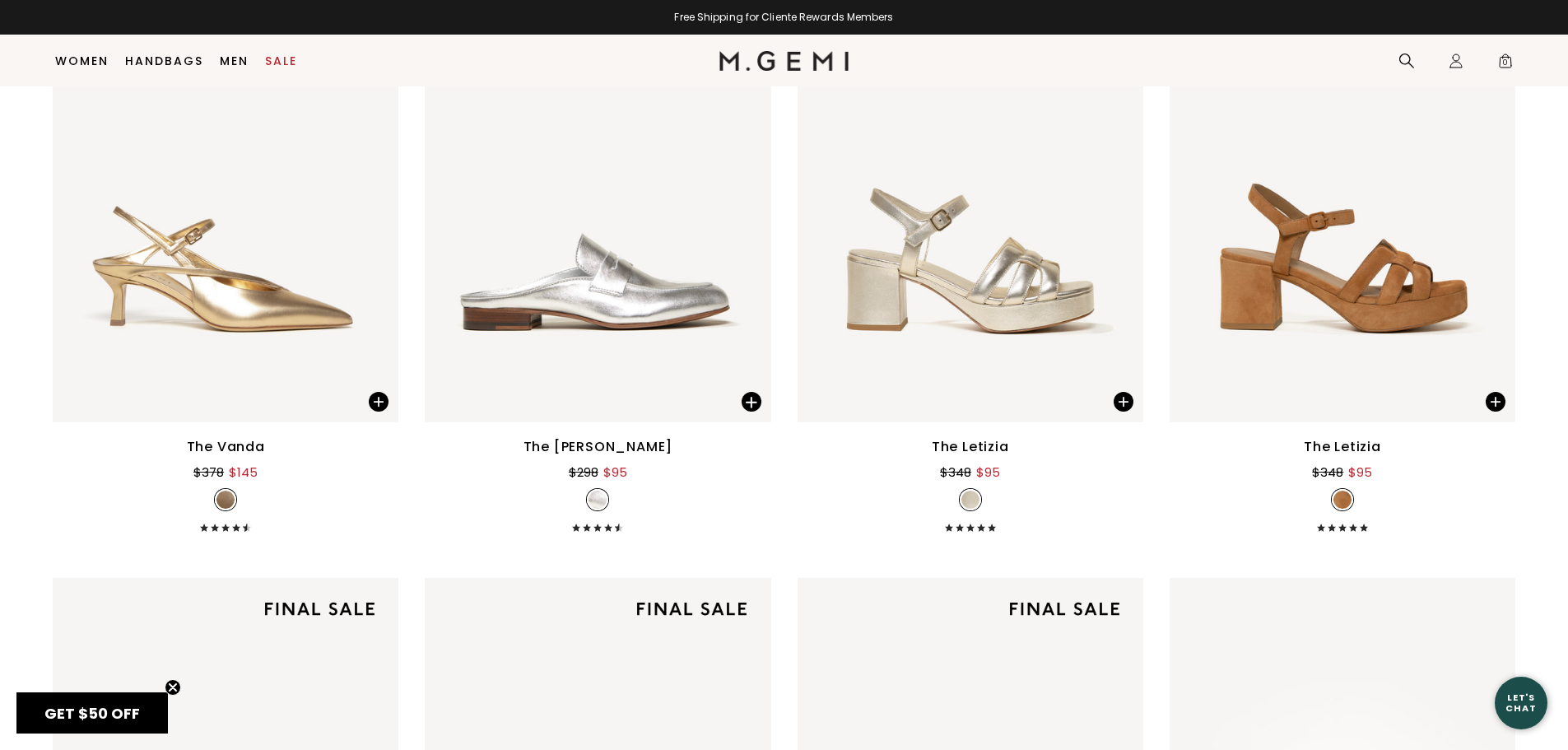
scroll to position [6798, 0]
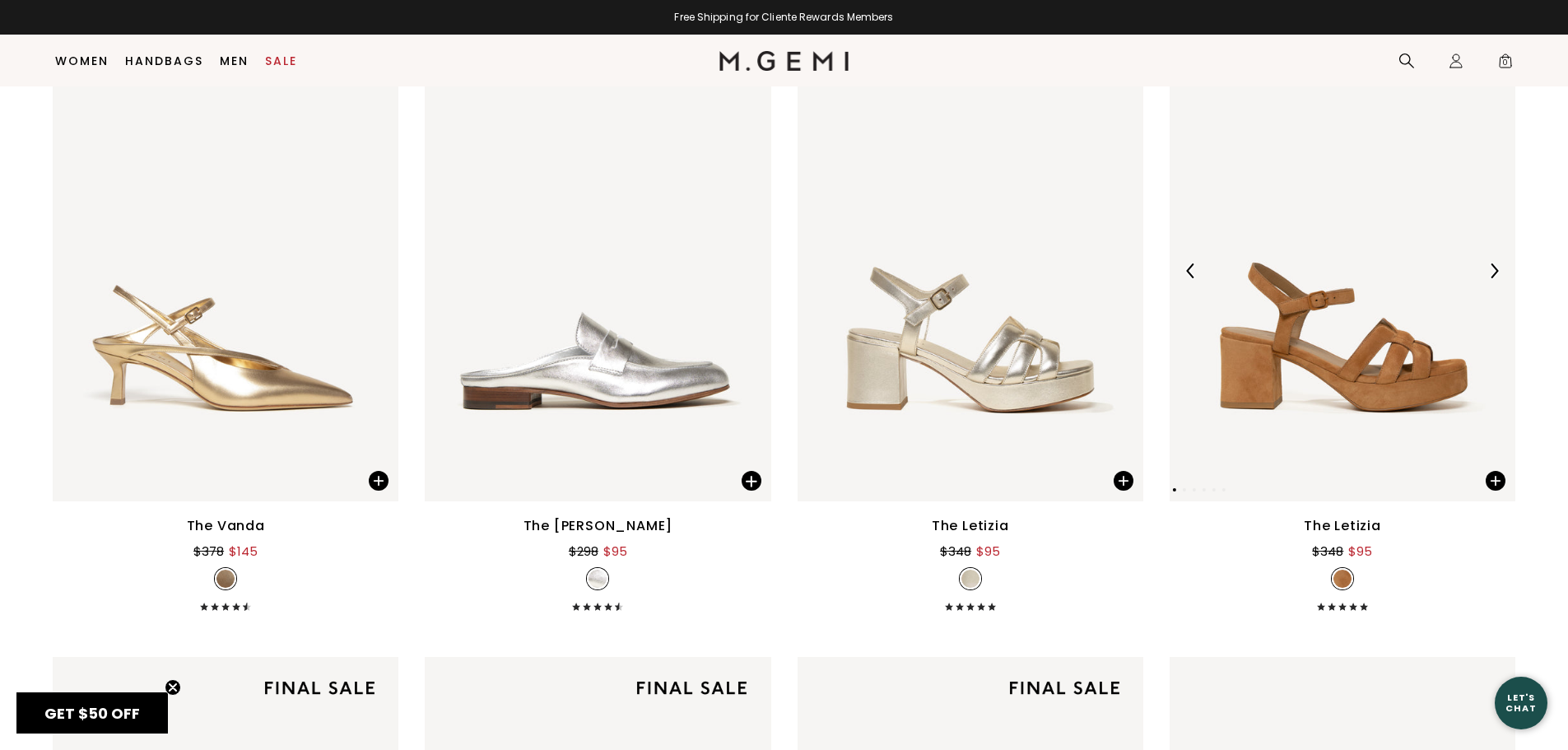
click at [1200, 369] on img at bounding box center [1341, 270] width 345 height 461
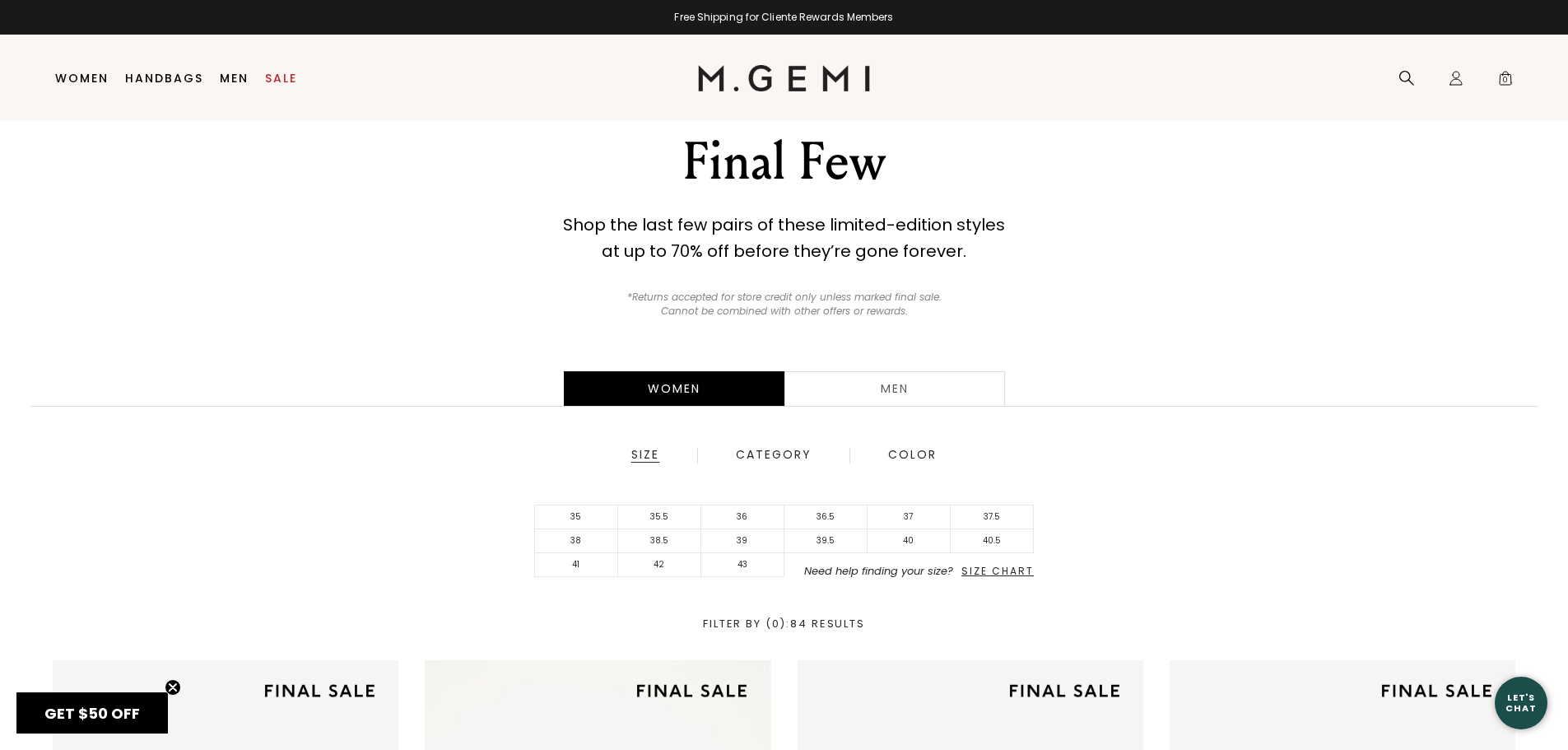
scroll to position [35, 0]
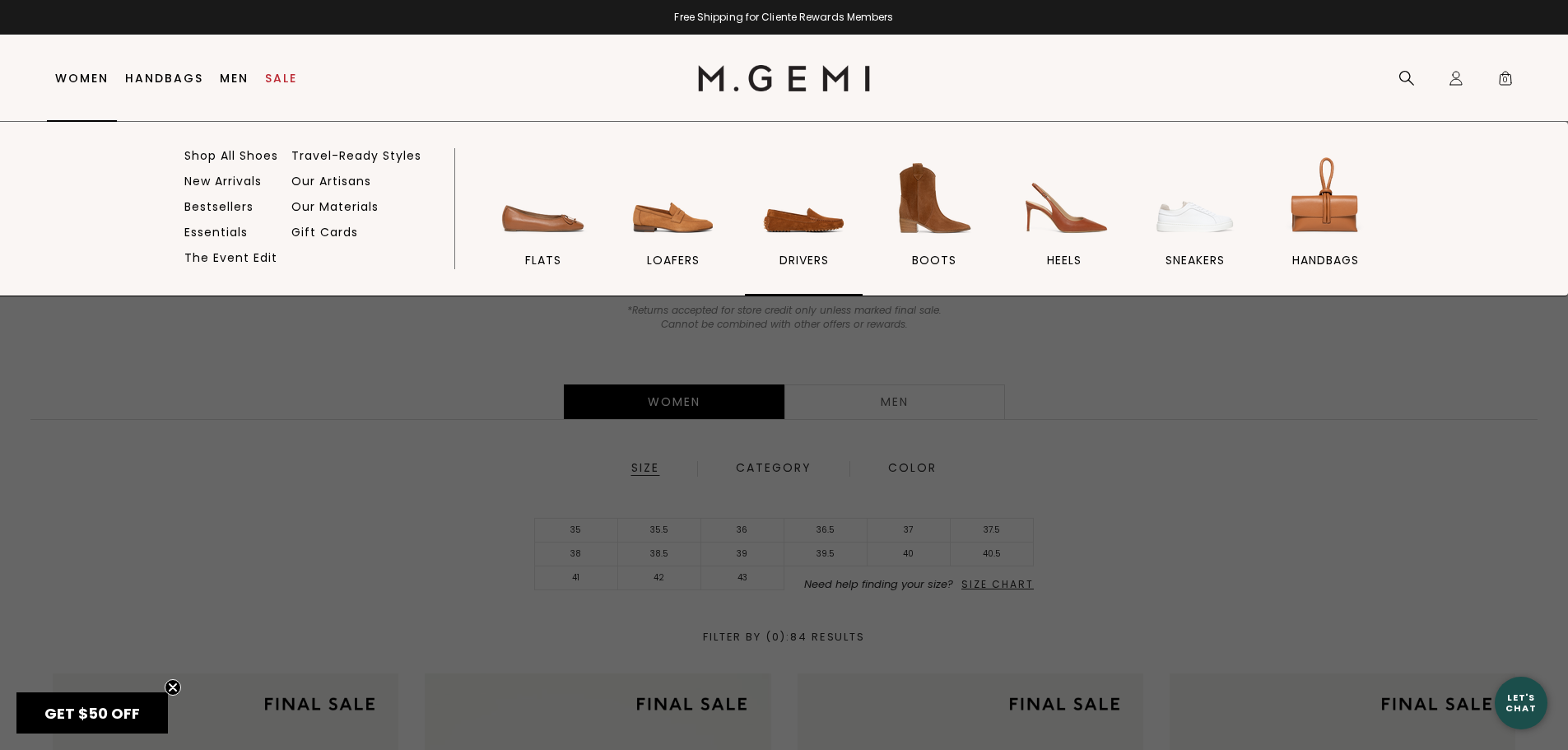
click at [796, 226] on img at bounding box center [804, 199] width 92 height 92
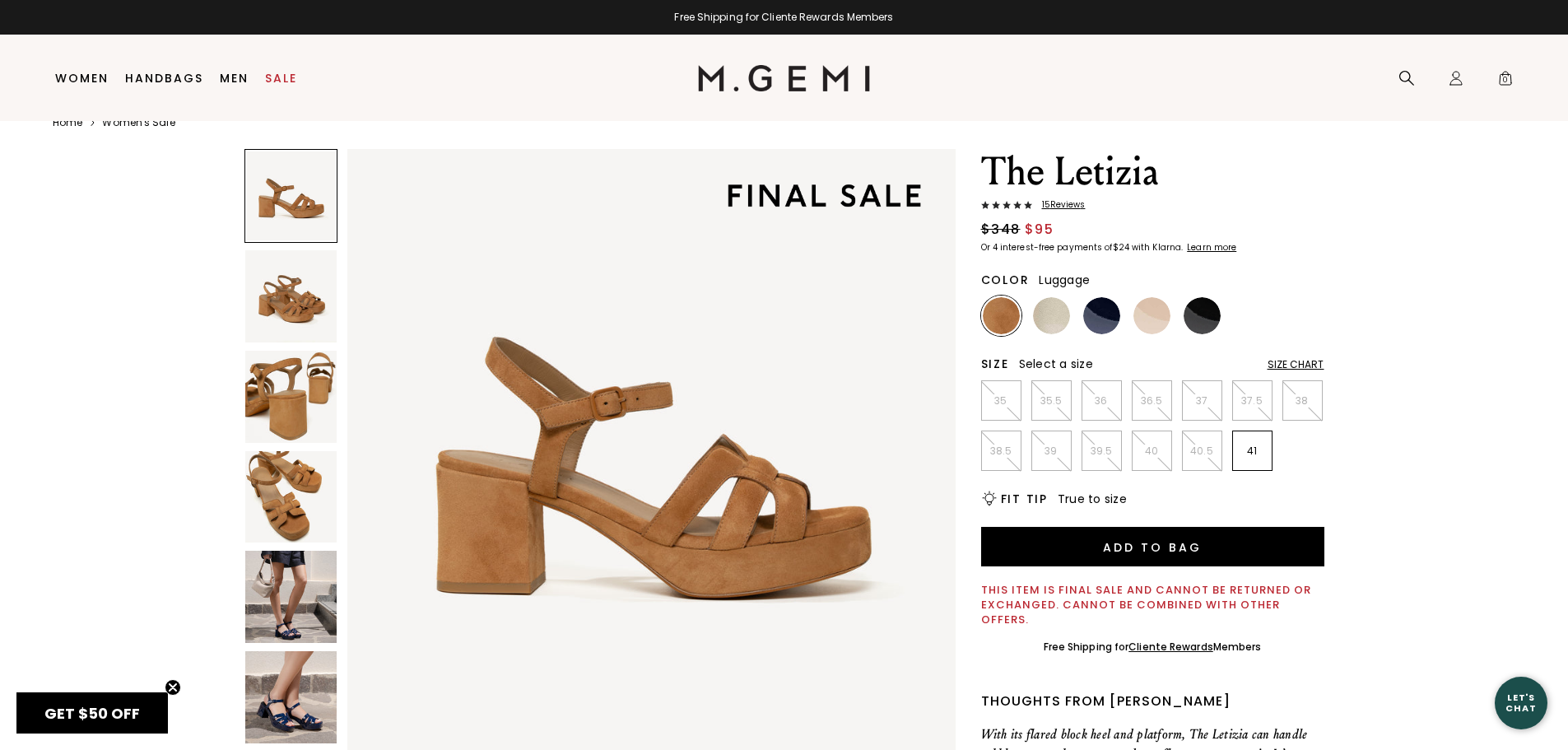
scroll to position [35, 0]
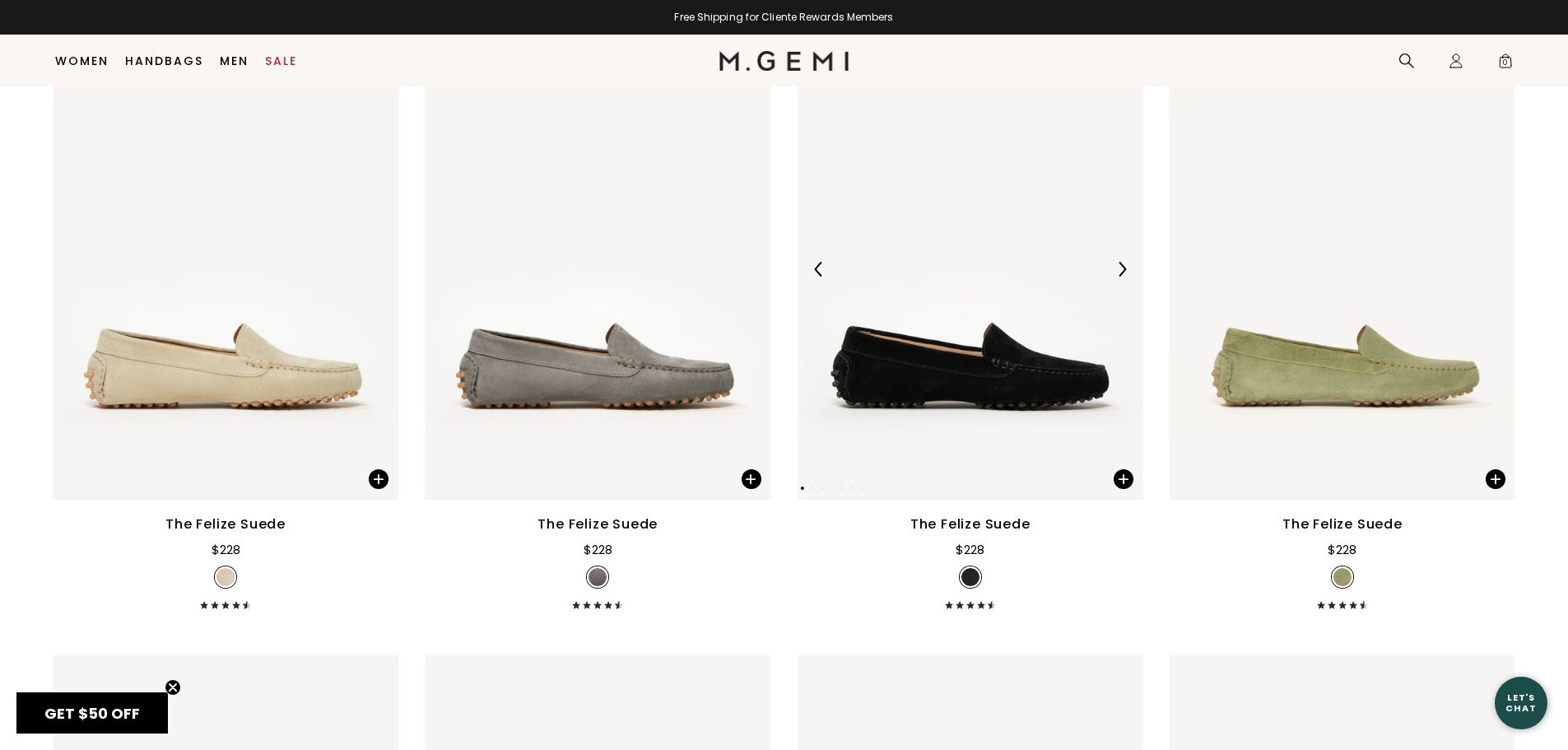
scroll to position [954, 0]
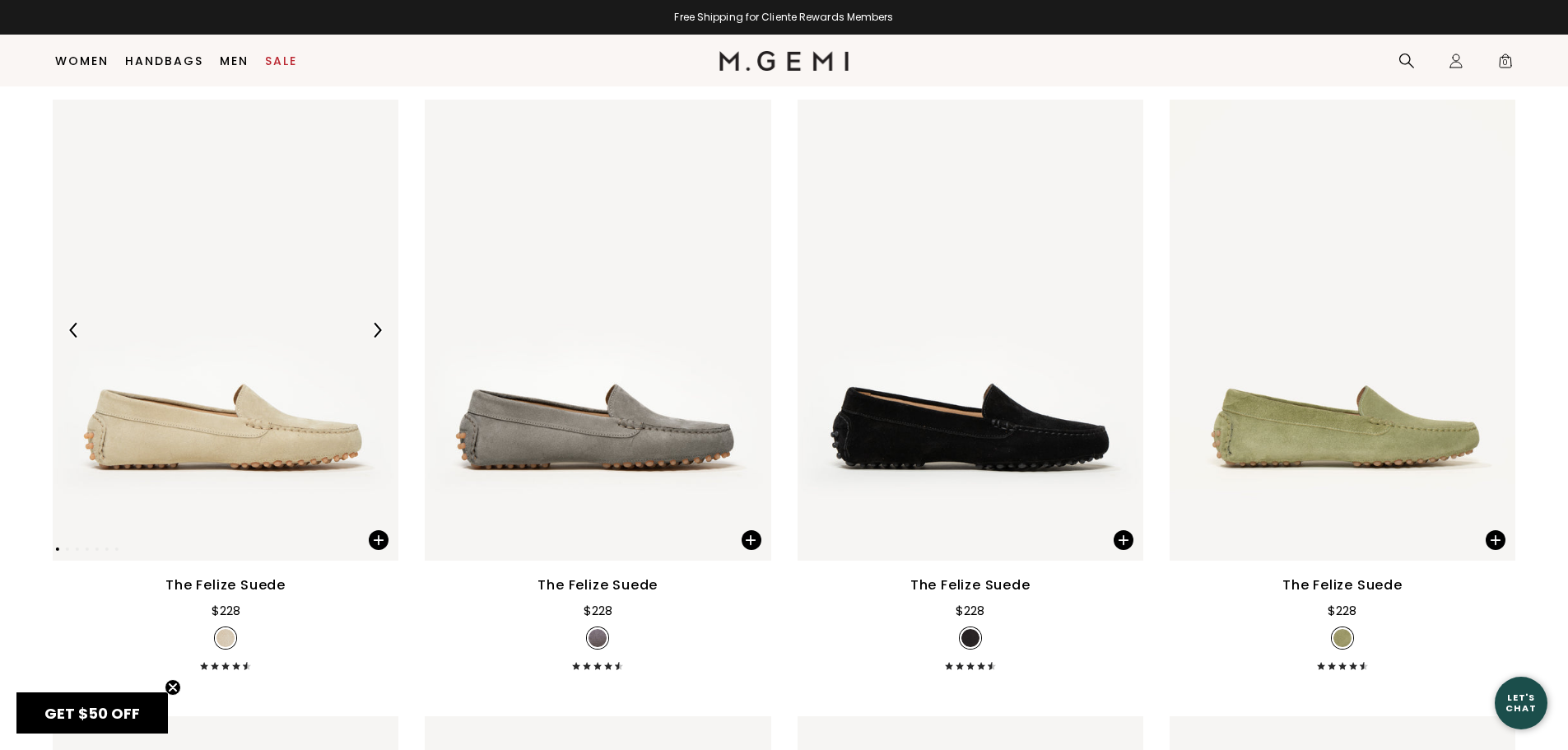
click at [241, 328] on img at bounding box center [225, 330] width 345 height 461
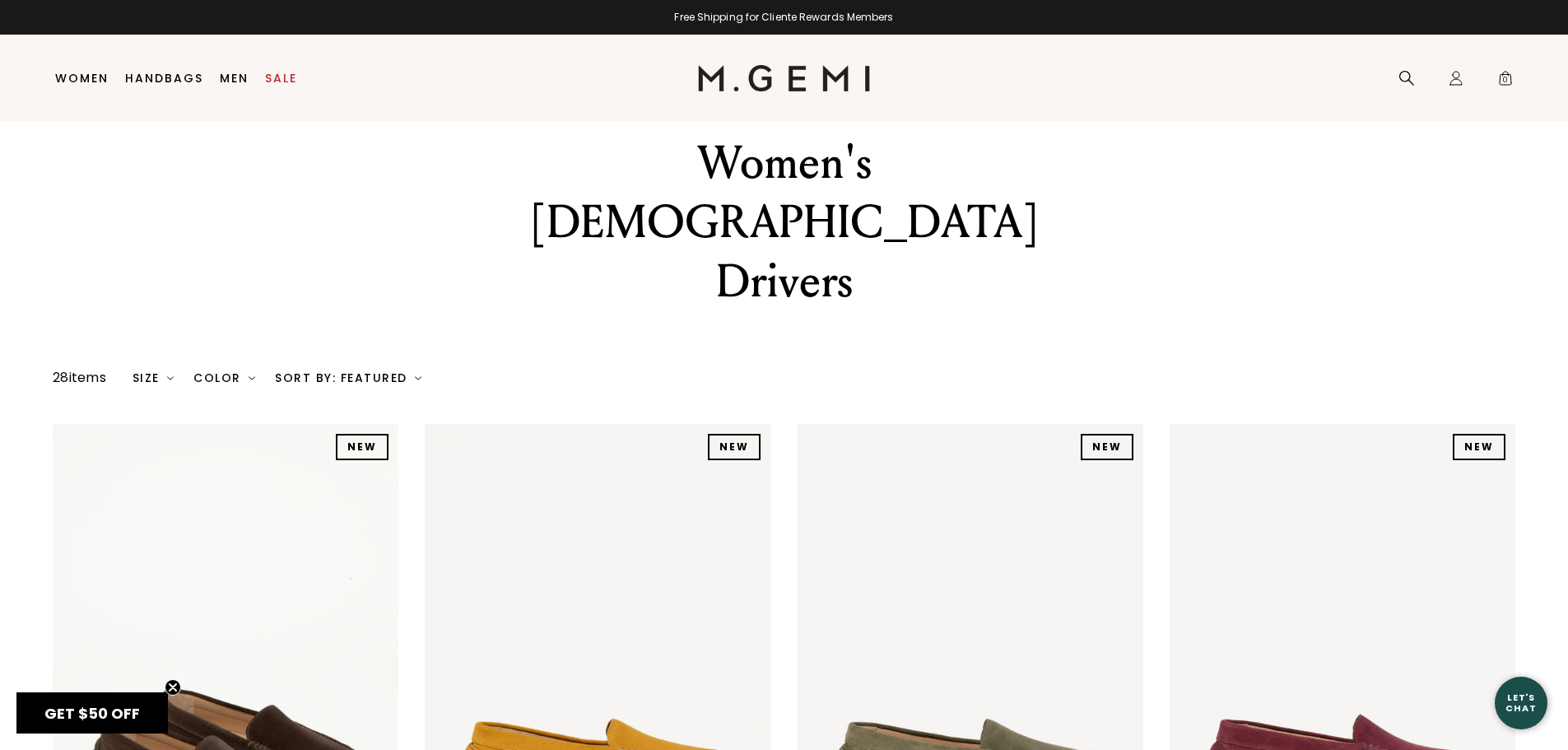
scroll to position [0, 0]
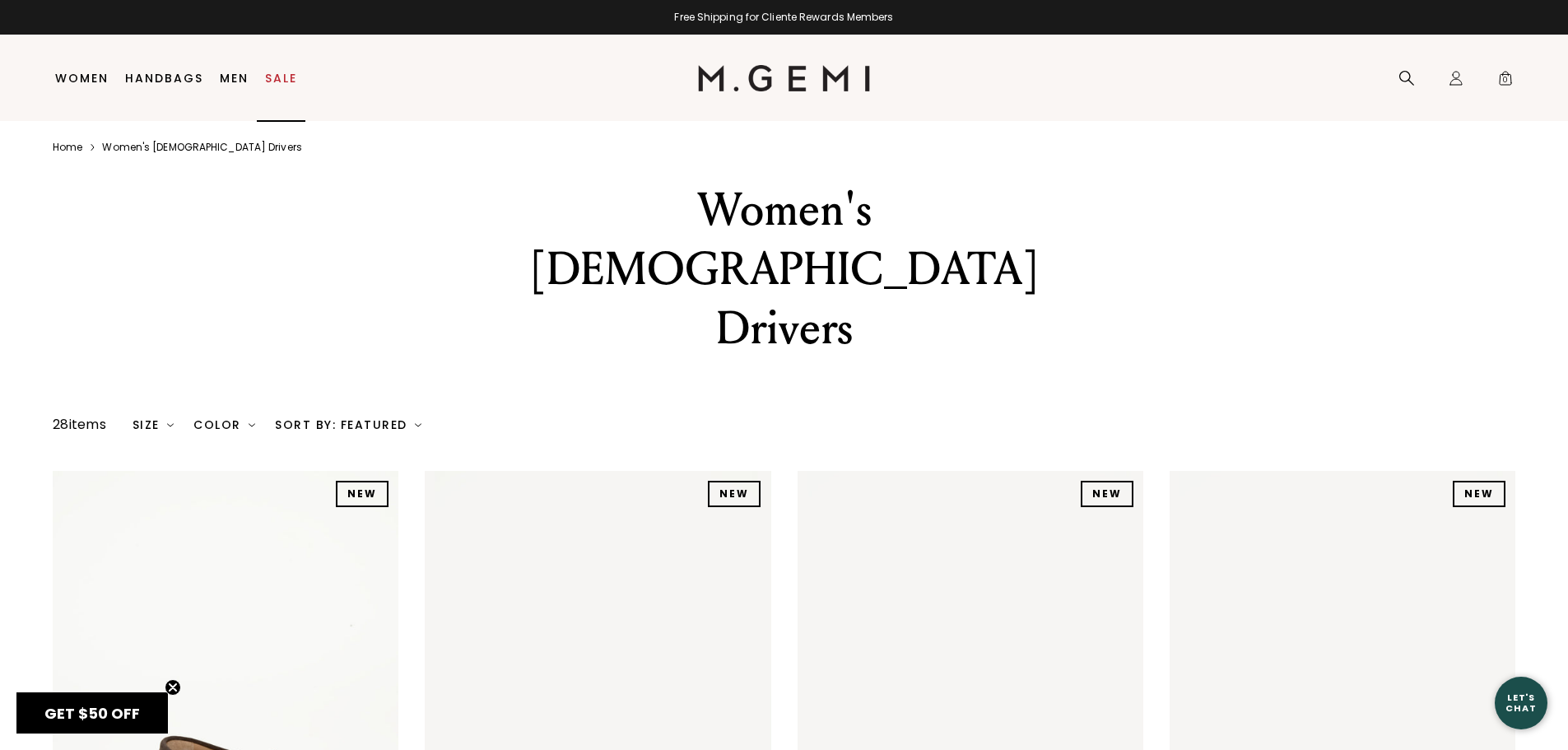
click at [281, 73] on link "Sale" at bounding box center [281, 78] width 32 height 13
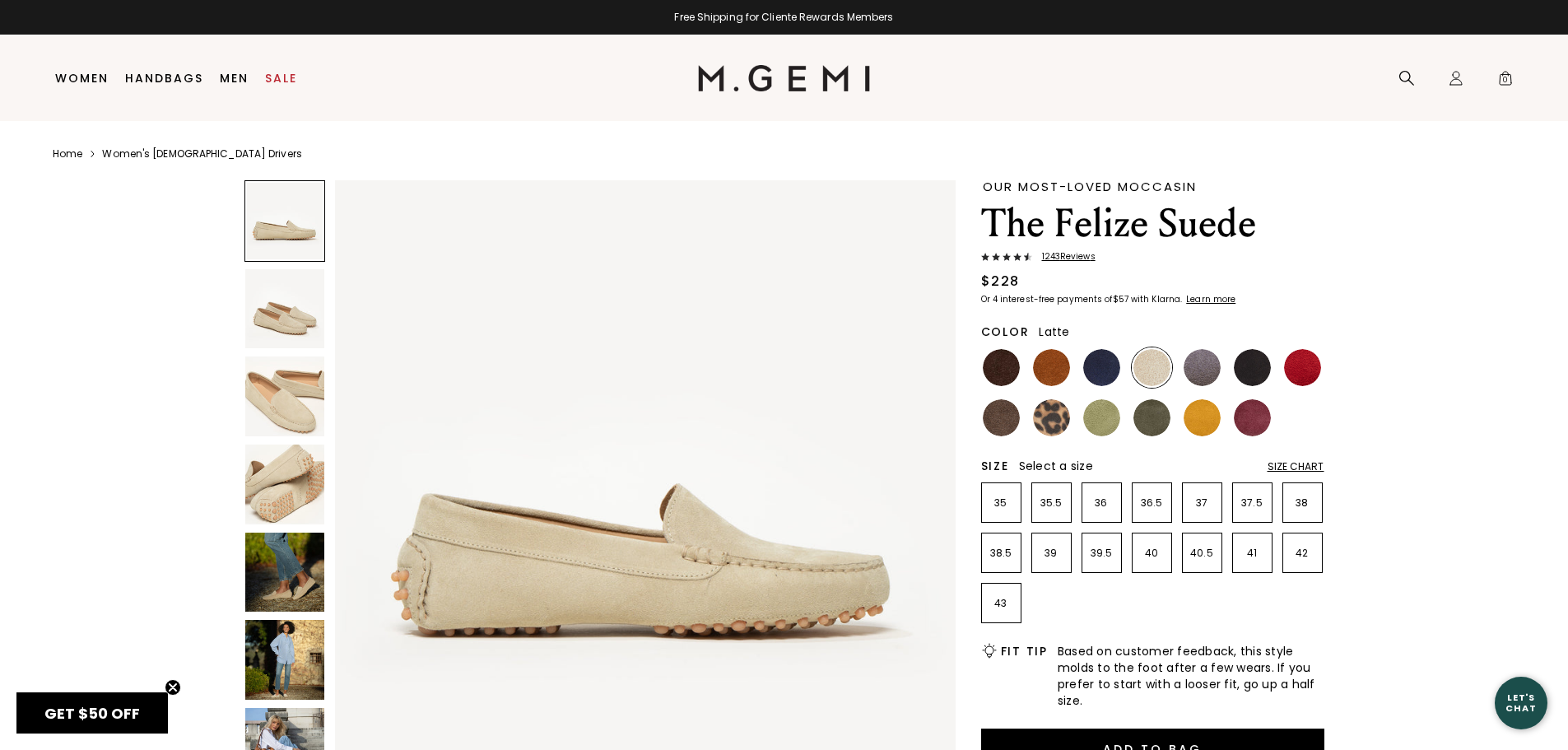
click at [1304, 464] on div "Size Chart" at bounding box center [1295, 466] width 57 height 13
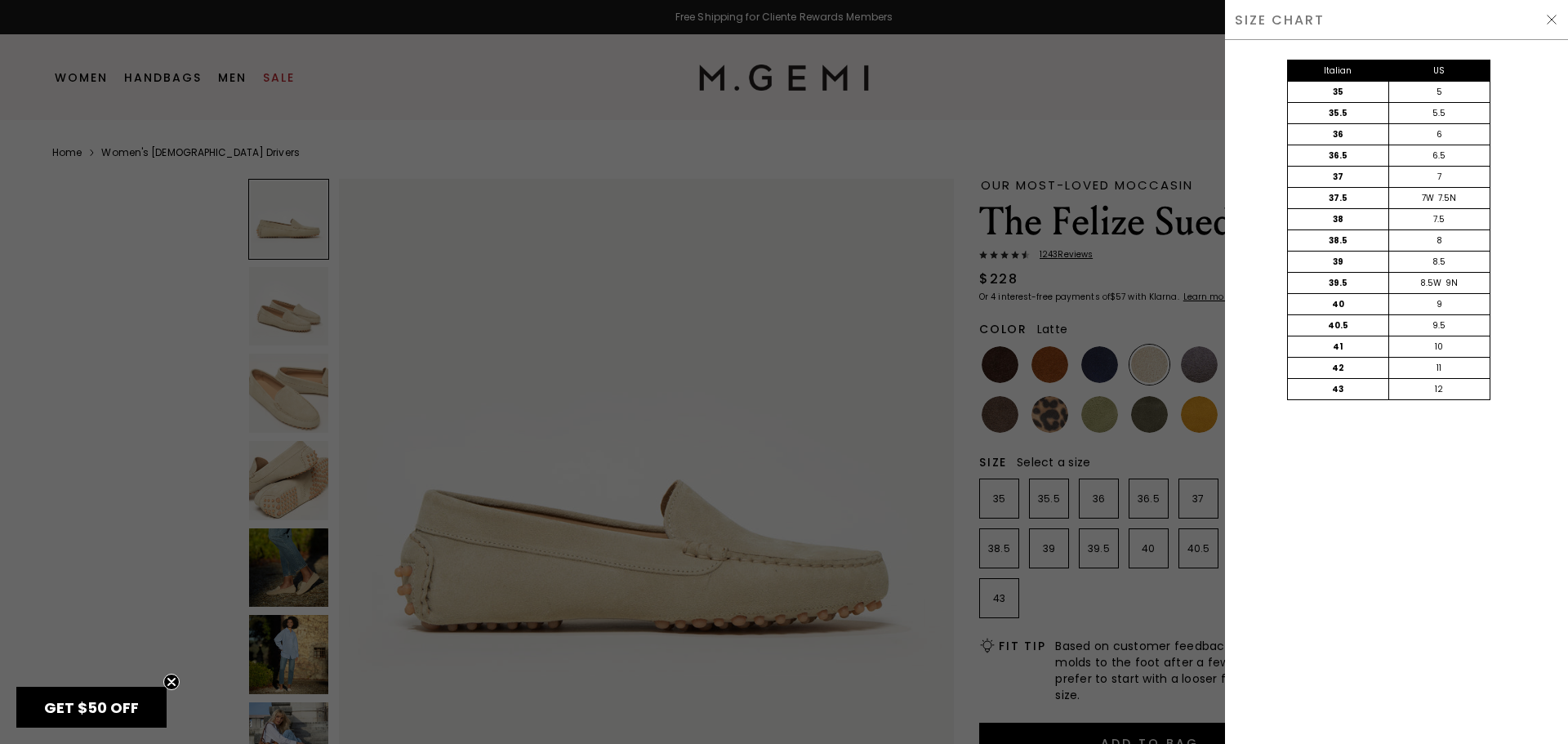
click at [1545, 11] on div "Close dialog Don't Forget ENJOY $50 OFF Don’t see something you love? We launch…" at bounding box center [784, 372] width 1568 height 744
click at [1550, 18] on img at bounding box center [1552, 20] width 13 height 13
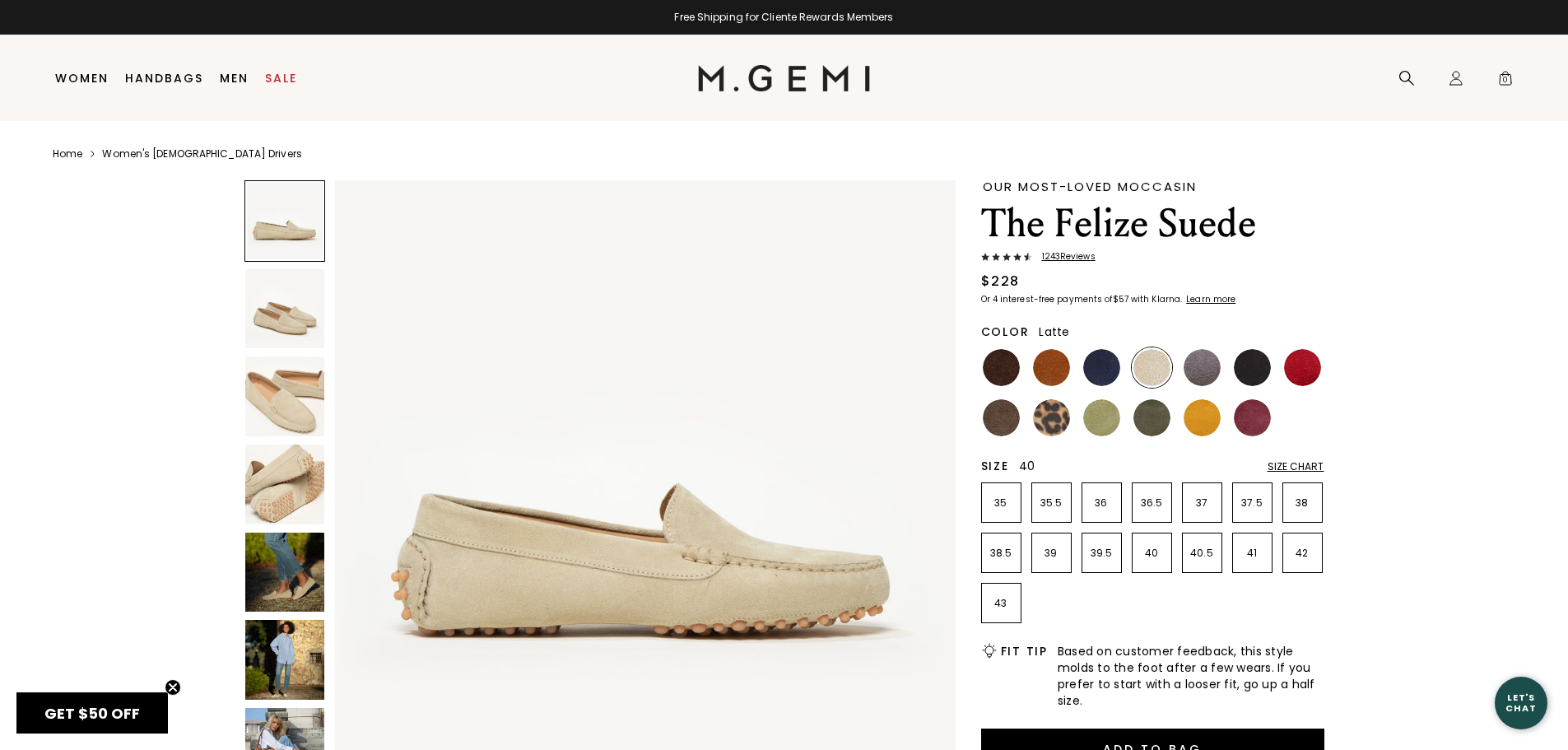
click at [1149, 559] on p "40" at bounding box center [1151, 553] width 39 height 13
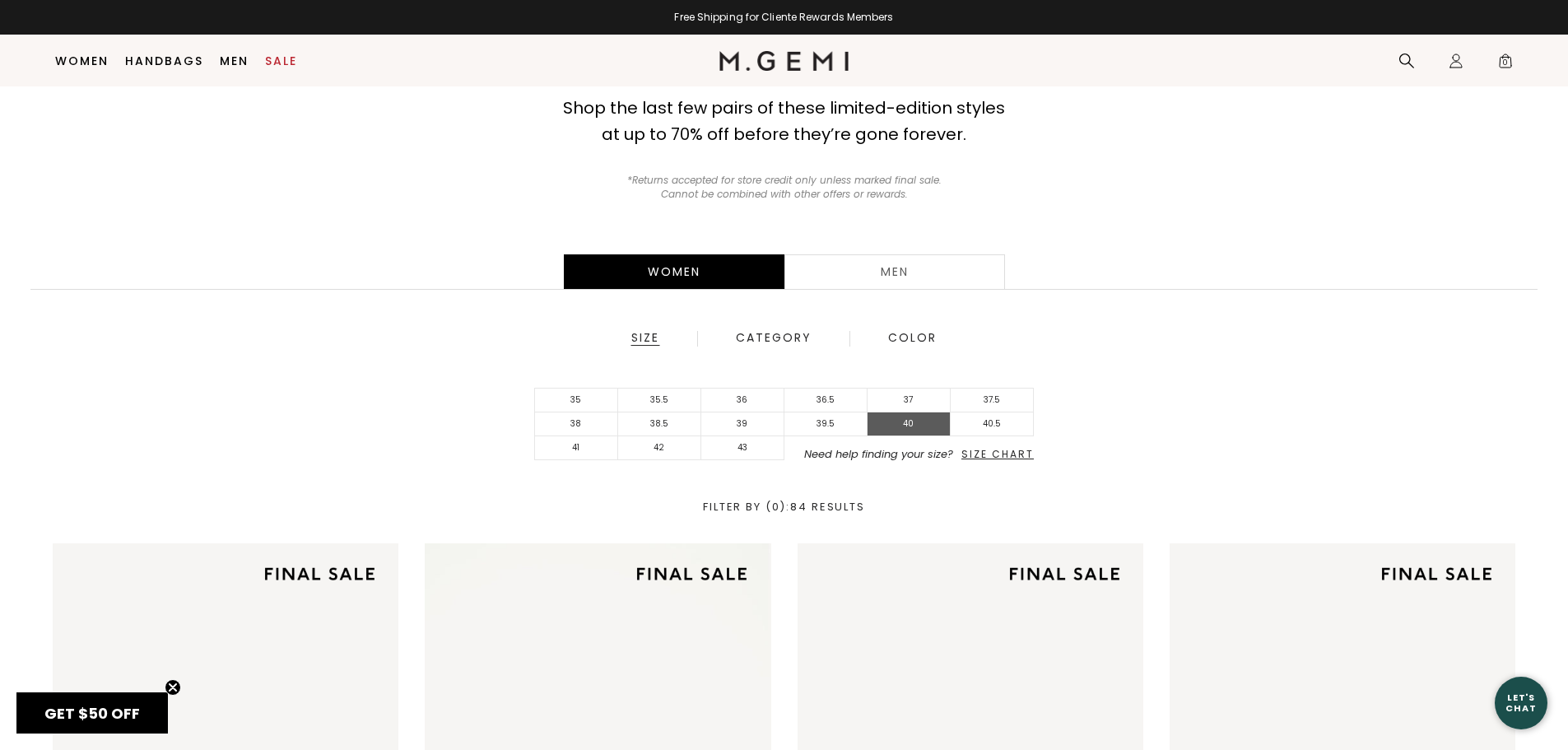
click at [915, 424] on li "40" at bounding box center [909, 424] width 83 height 24
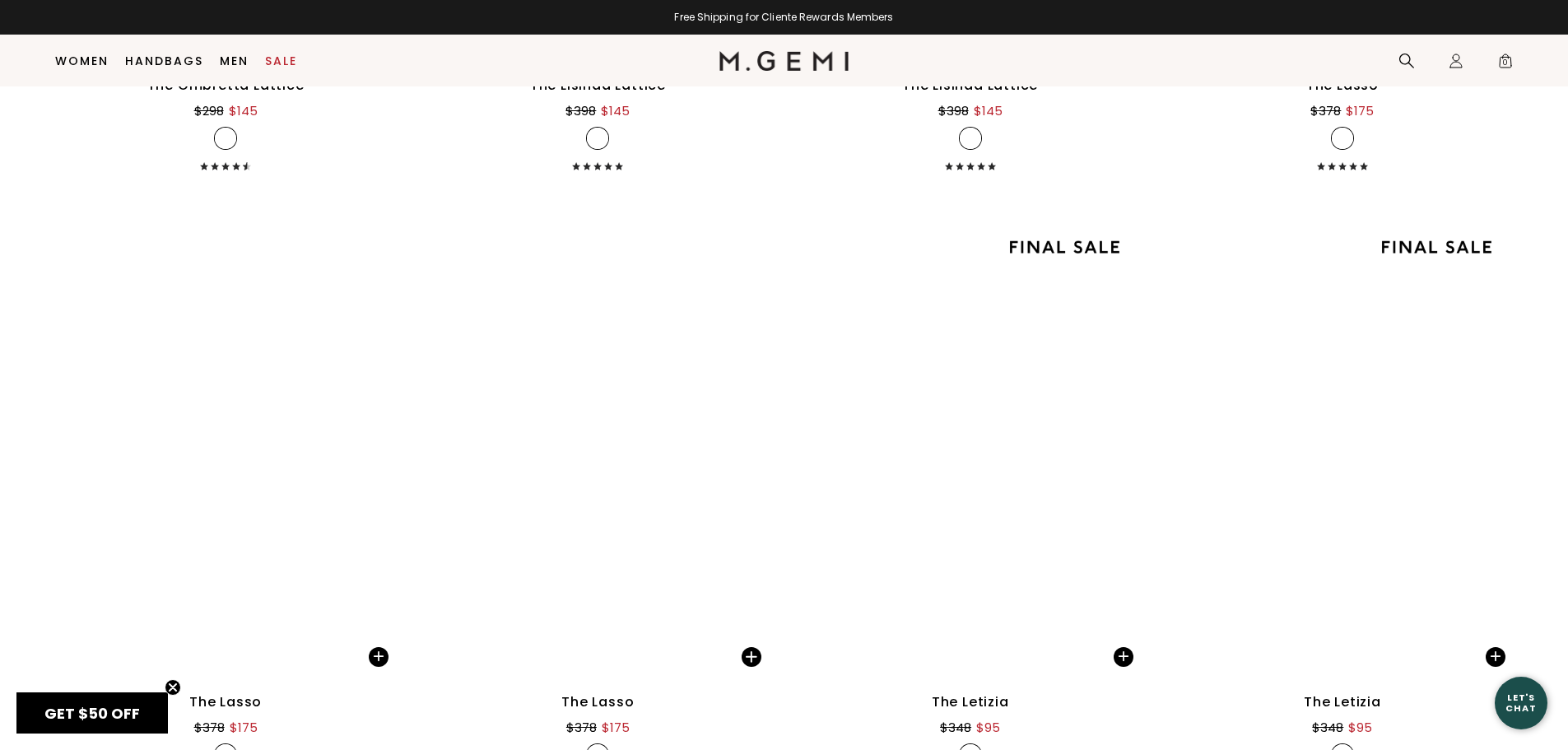
scroll to position [2435, 0]
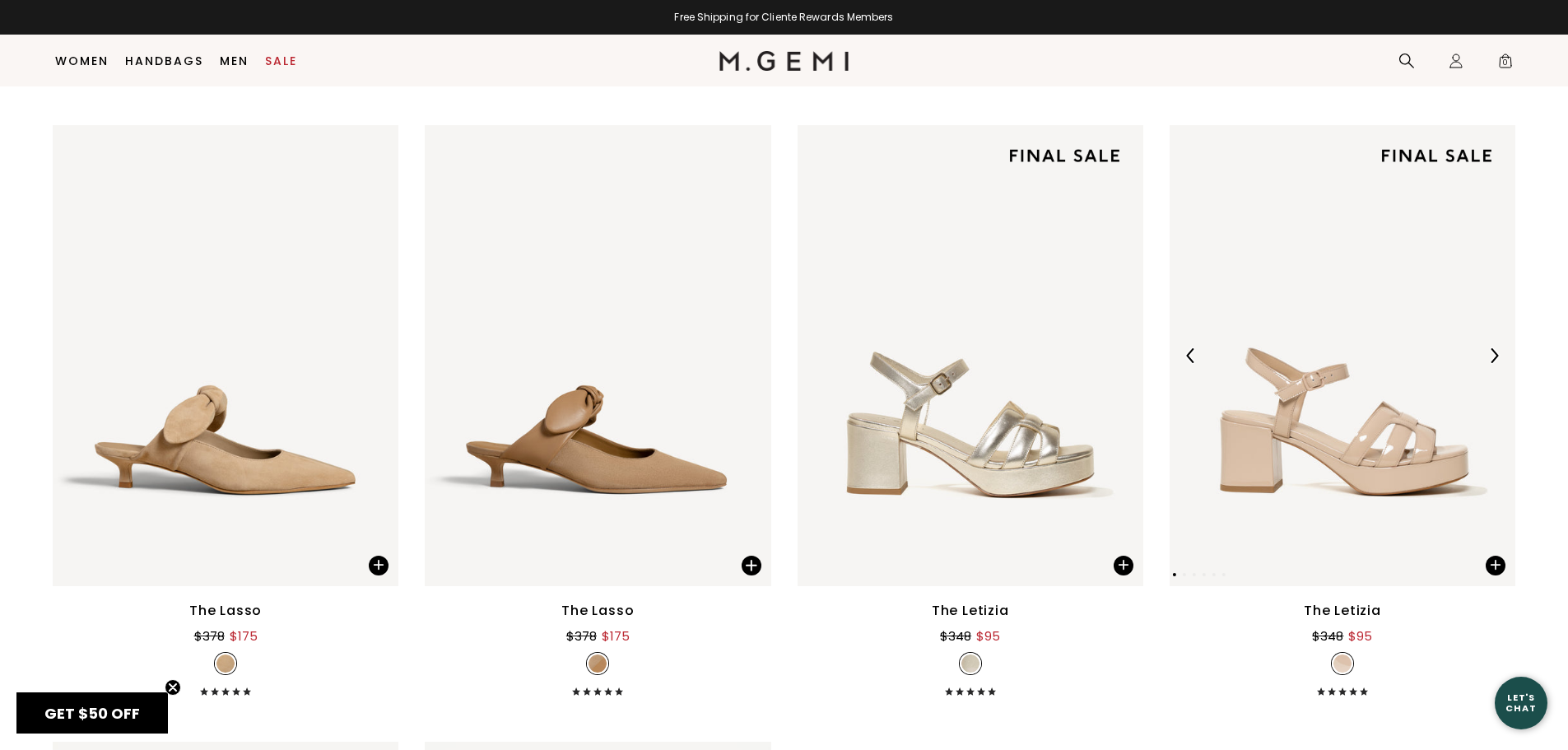
click at [1300, 429] on img at bounding box center [1341, 355] width 345 height 461
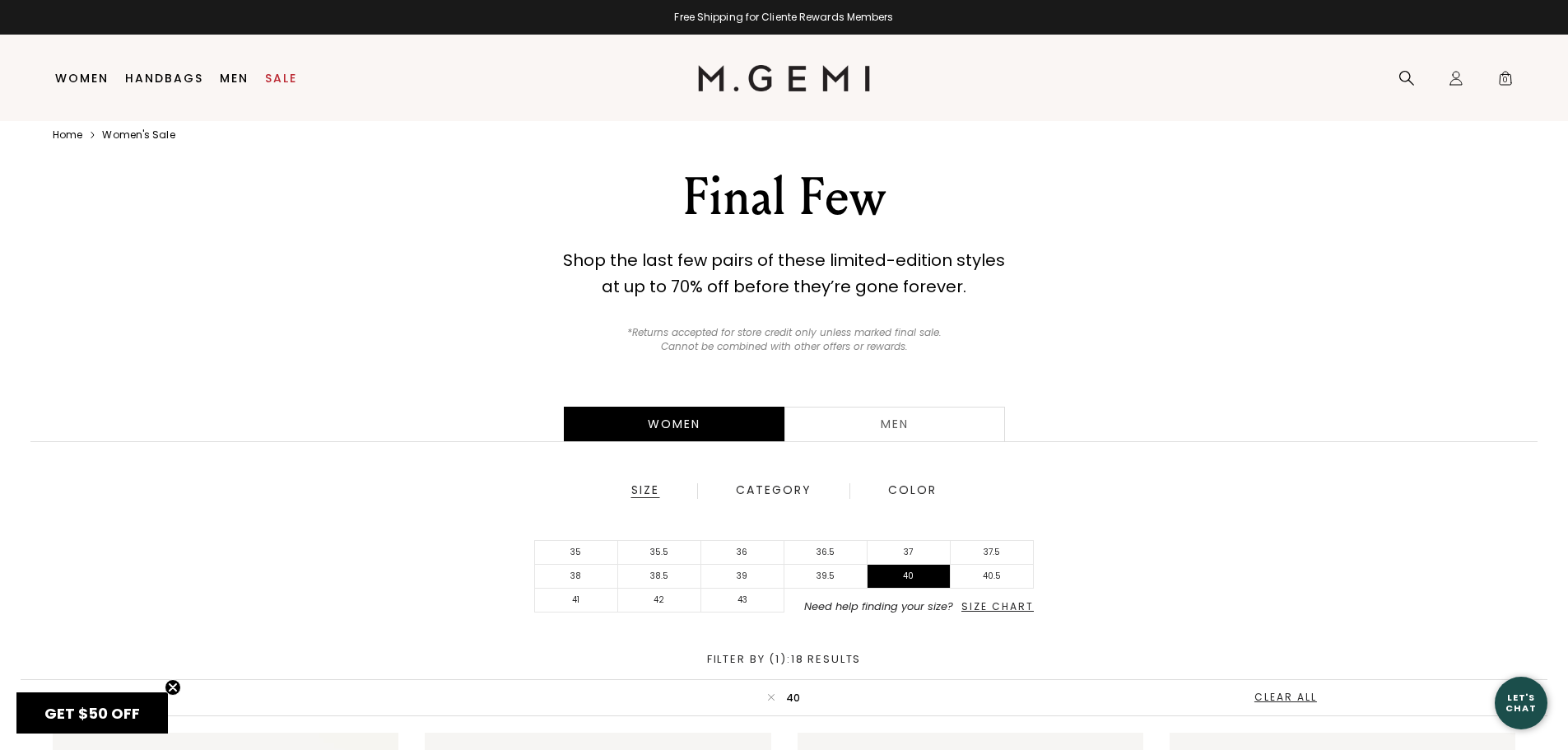
scroll to position [0, 0]
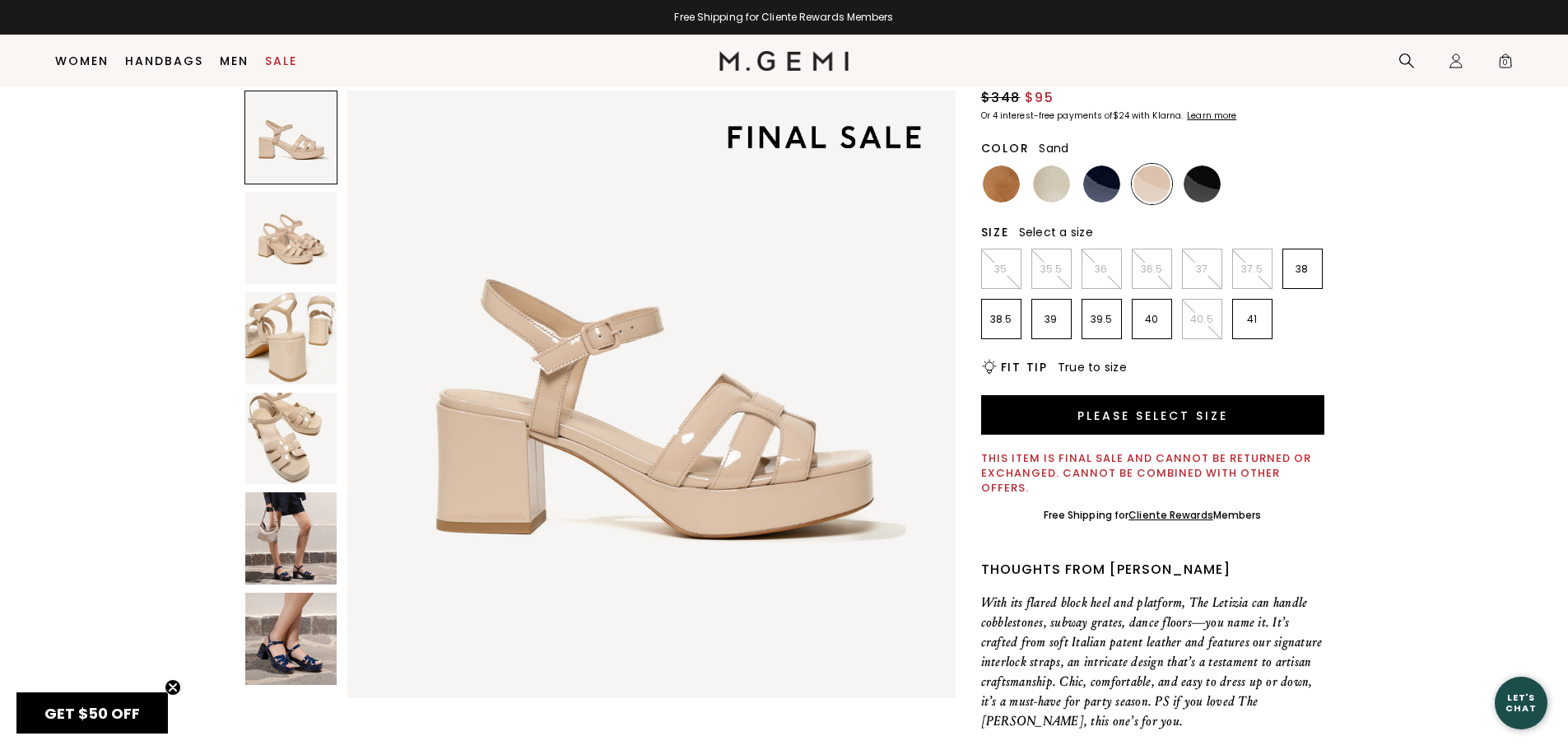
scroll to position [130, 0]
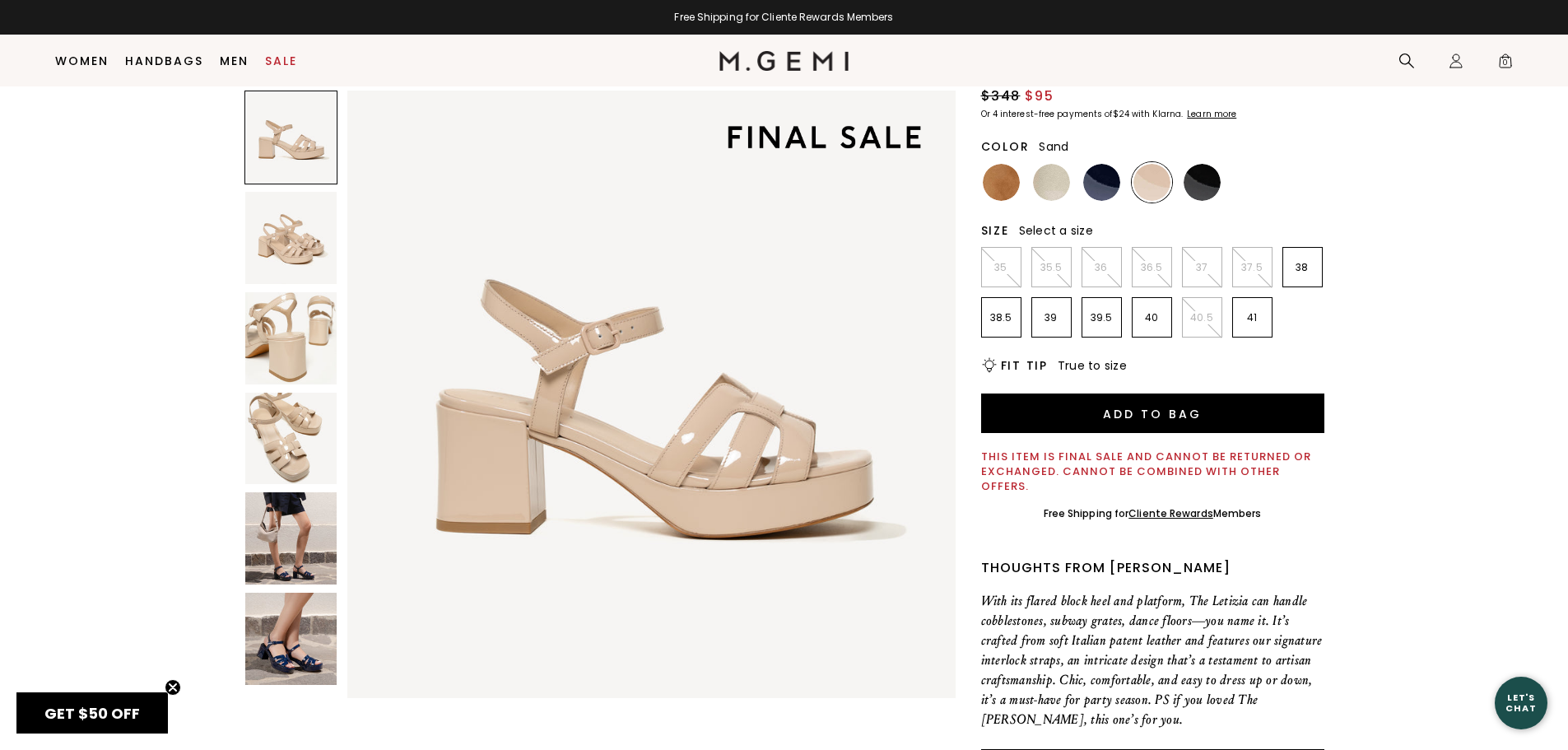
click at [302, 624] on img at bounding box center [292, 639] width 92 height 92
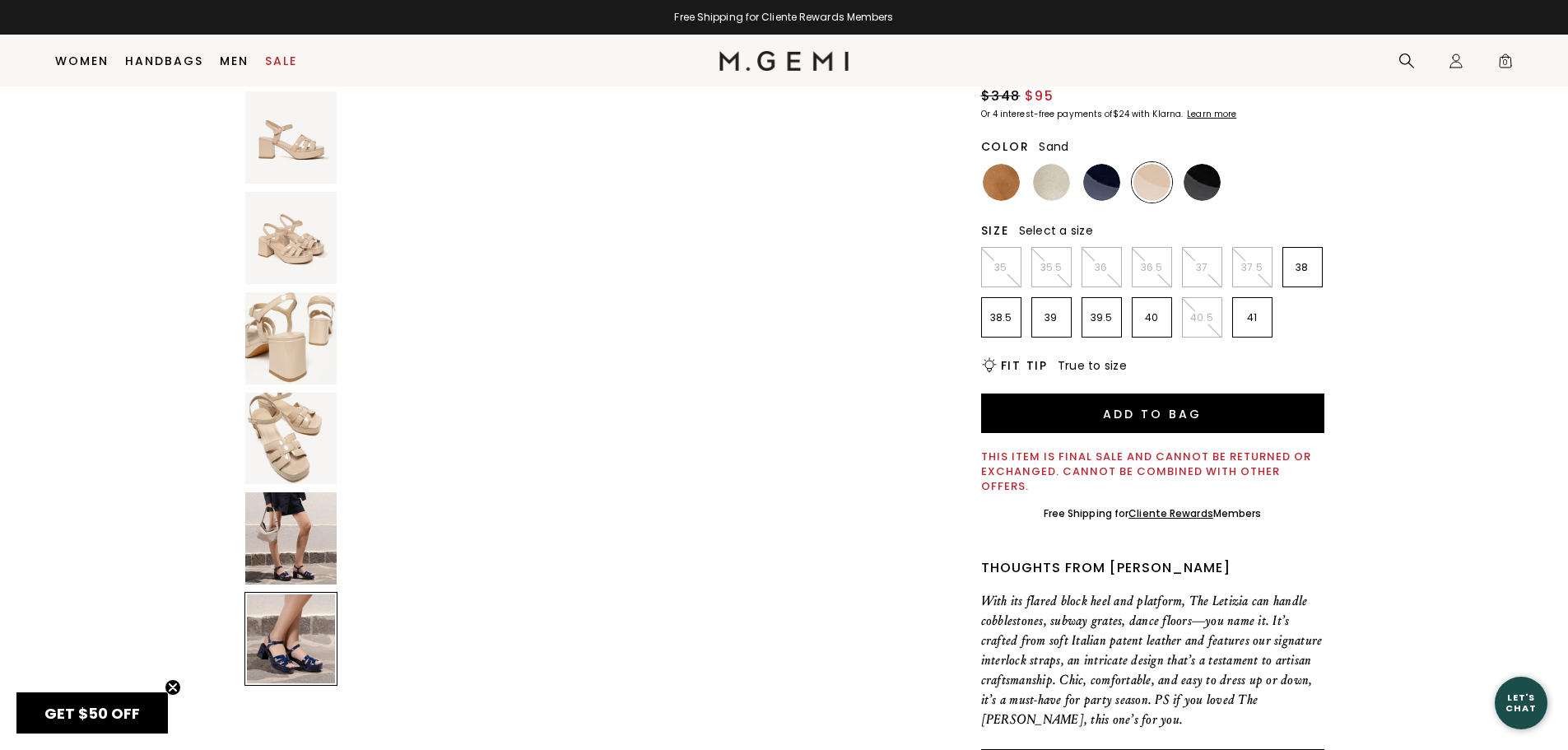
scroll to position [3059, 0]
